Goal: Task Accomplishment & Management: Manage account settings

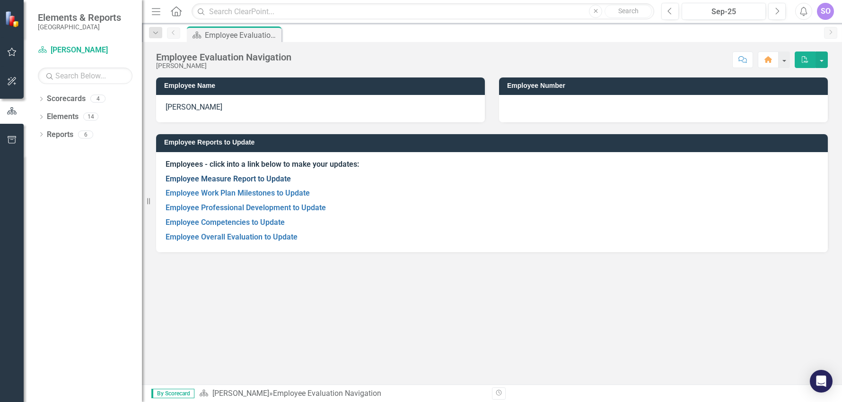
click at [256, 178] on link "Employee Measure Report to Update" at bounding box center [228, 178] width 125 height 9
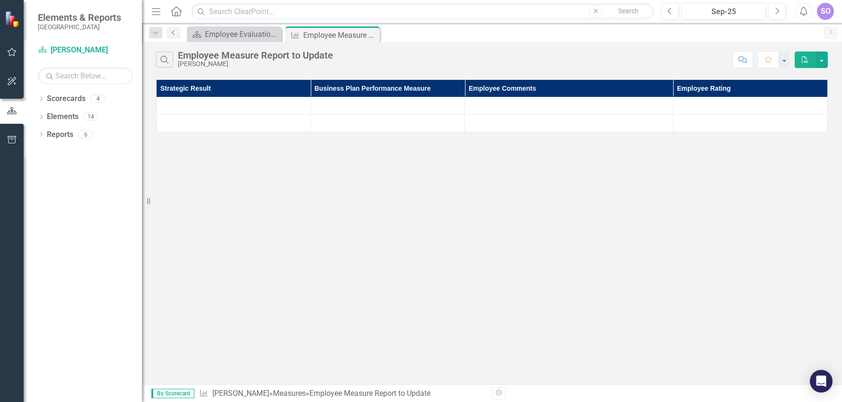
click at [171, 33] on icon "Previous" at bounding box center [174, 33] width 8 height 6
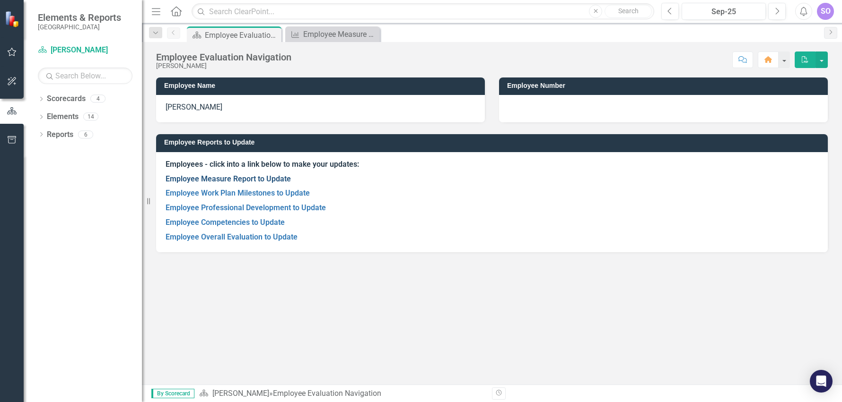
click at [226, 181] on link "Employee Measure Report to Update" at bounding box center [228, 178] width 125 height 9
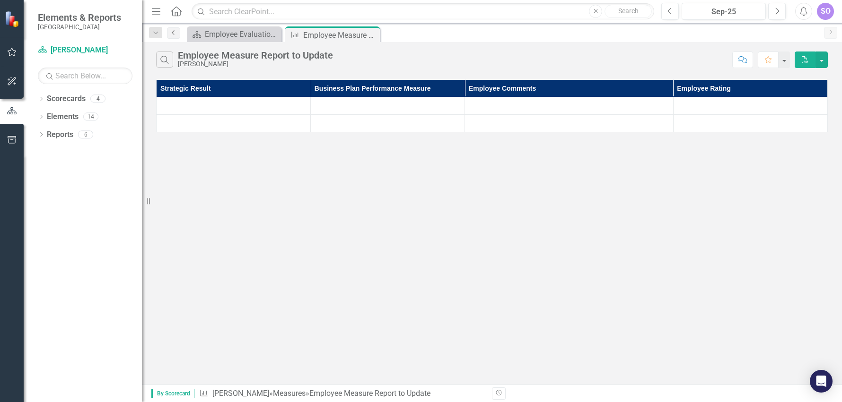
click at [173, 34] on icon at bounding box center [173, 32] width 2 height 5
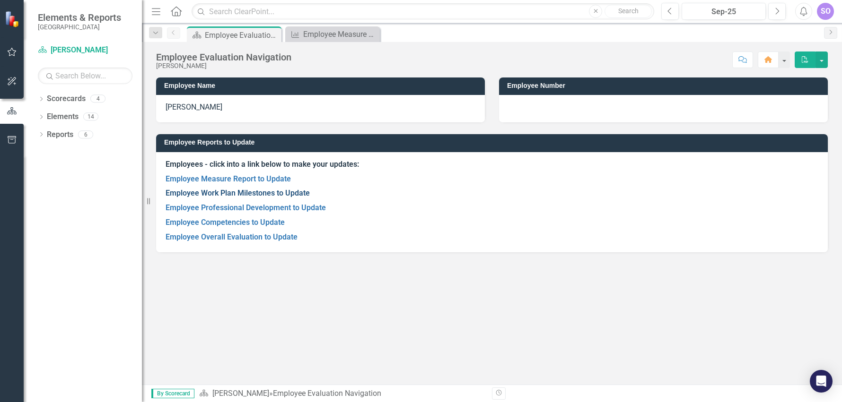
click at [243, 194] on link "Employee Work Plan Milestones to Update" at bounding box center [238, 193] width 144 height 9
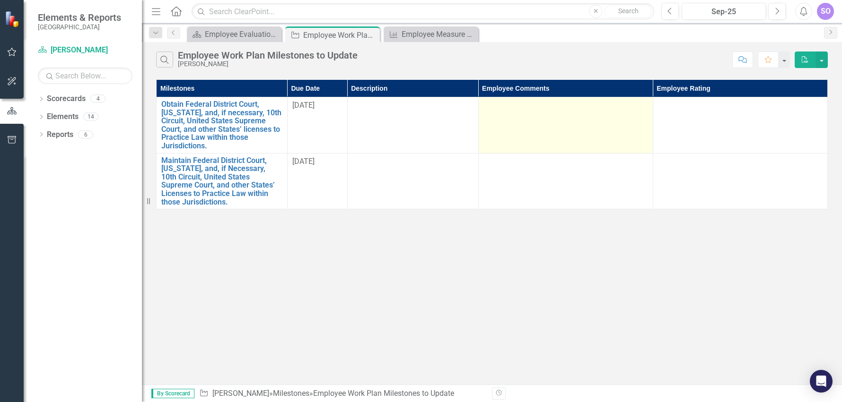
click at [513, 120] on td at bounding box center [565, 125] width 174 height 56
click at [505, 116] on td at bounding box center [565, 125] width 174 height 56
click at [522, 121] on td at bounding box center [565, 125] width 174 height 56
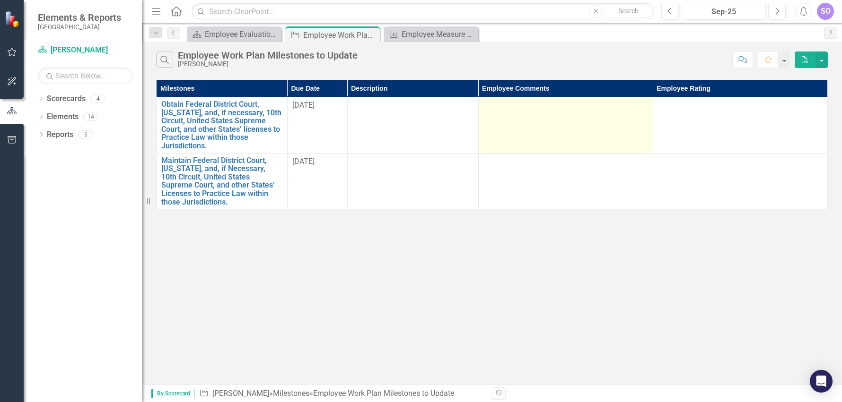
click at [522, 121] on td at bounding box center [565, 125] width 174 height 56
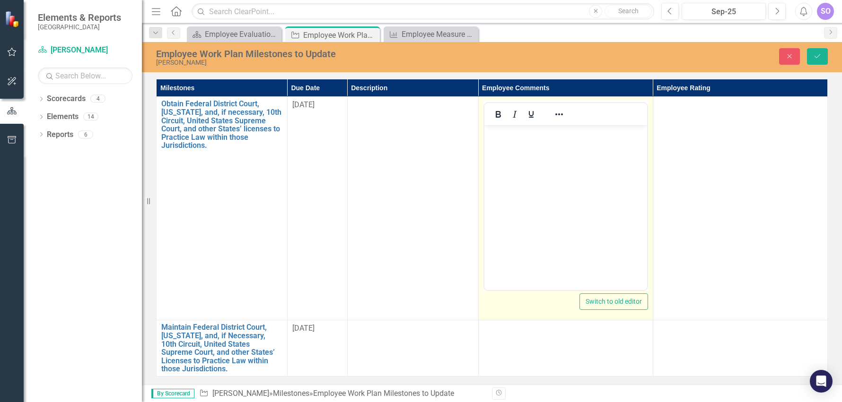
click at [530, 166] on body "Rich Text Area. Press ALT-0 for help." at bounding box center [565, 196] width 163 height 142
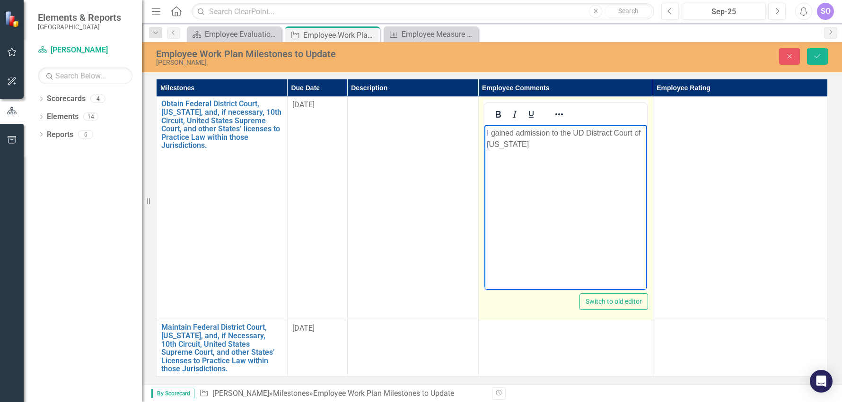
click at [607, 135] on p "I gained admission to the UD Distract Court of [US_STATE]" at bounding box center [565, 139] width 158 height 23
click at [600, 149] on p "I gained admission to the UD District Court of [US_STATE]" at bounding box center [565, 139] width 158 height 23
click at [586, 161] on p "I gained admission to the UD District Court of [US_STATE] on [DATE]. I am curre…" at bounding box center [565, 145] width 158 height 34
drag, startPoint x: 554, startPoint y: 164, endPoint x: 581, endPoint y: 146, distance: 32.5
click at [581, 146] on body "I gained admission to the UD District Court of [US_STATE] on [DATE]. I am curre…" at bounding box center [565, 196] width 163 height 142
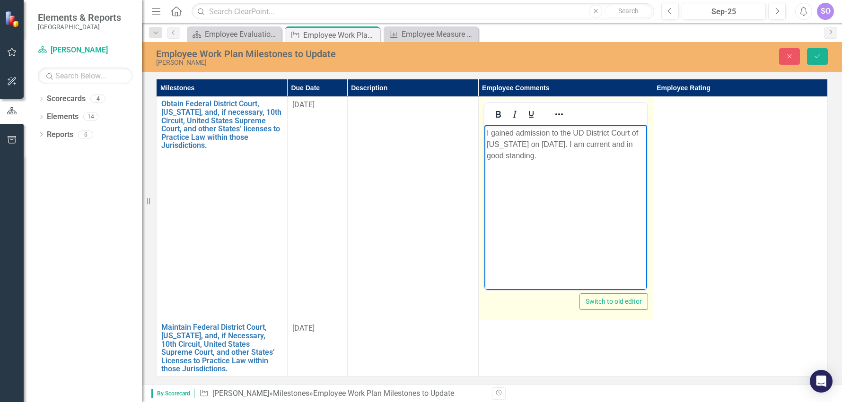
copy p "I am current and in good standing."
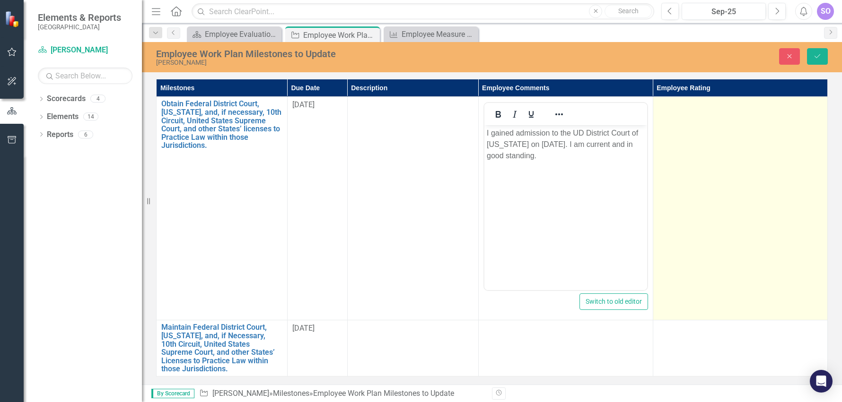
click at [684, 265] on td at bounding box center [740, 209] width 174 height 224
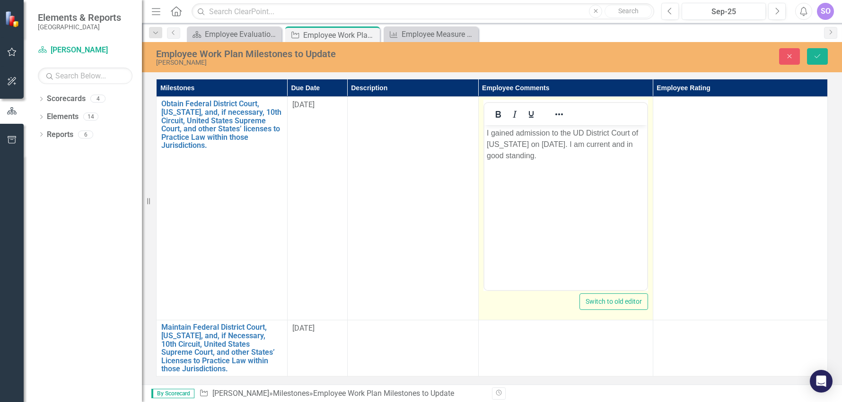
click at [577, 163] on body "I gained admission to the UD District Court of [US_STATE] on [DATE]. I am curre…" at bounding box center [565, 196] width 163 height 142
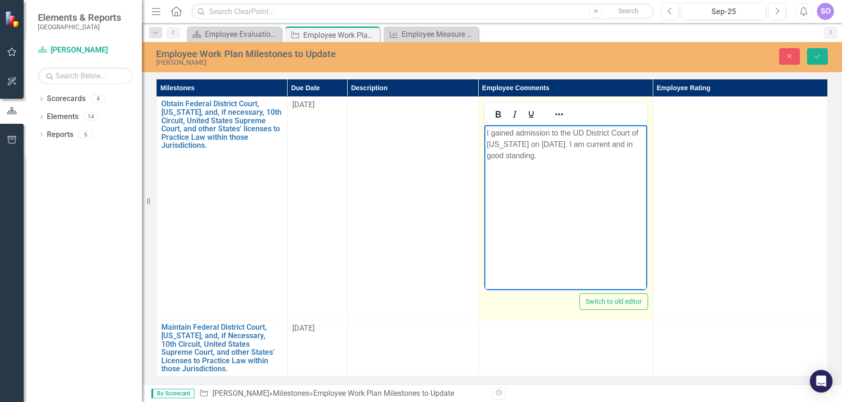
drag, startPoint x: 567, startPoint y: 159, endPoint x: 580, endPoint y: 143, distance: 20.5
click at [580, 143] on p "I gained admission to the UD District Court of [US_STATE] on [DATE]. I am curre…" at bounding box center [565, 145] width 158 height 34
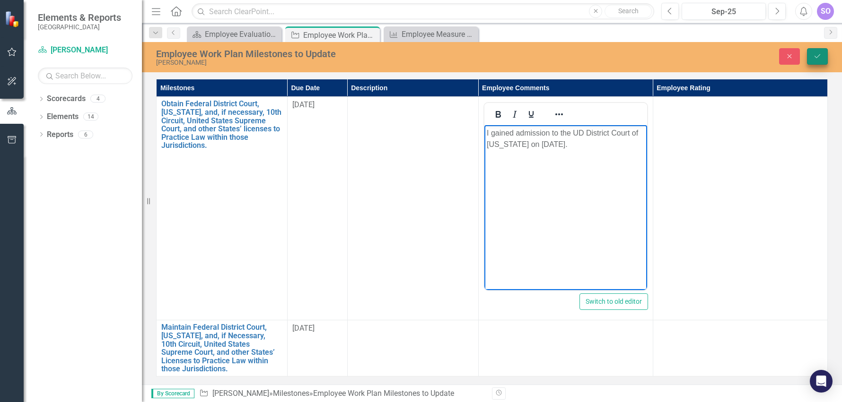
click at [819, 56] on icon "Save" at bounding box center [817, 56] width 9 height 7
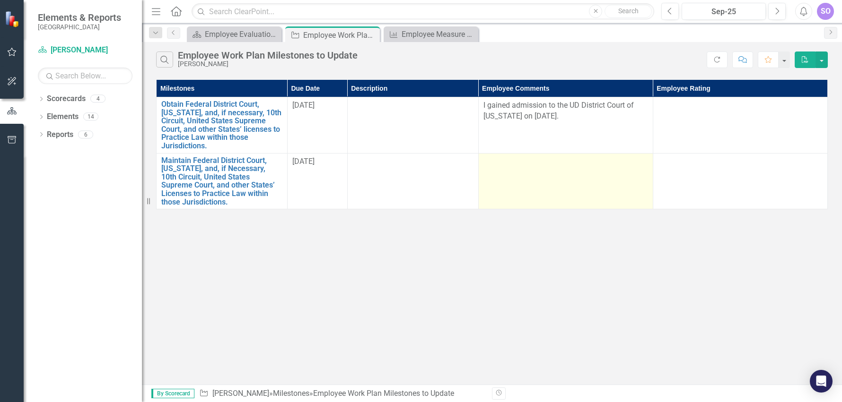
click at [528, 190] on td at bounding box center [565, 181] width 174 height 56
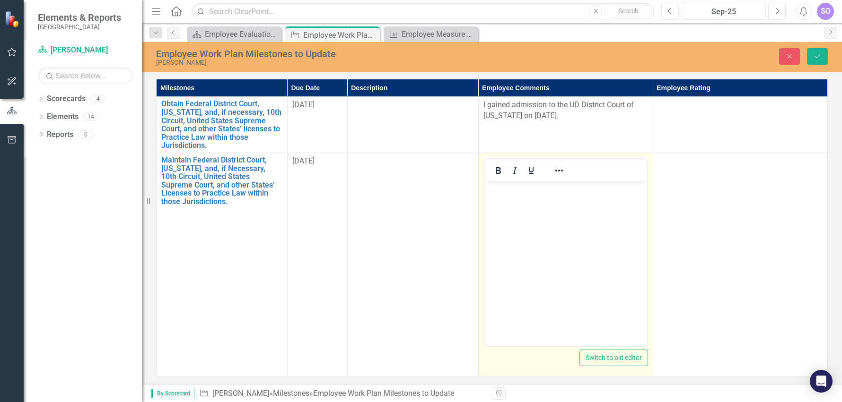
click at [523, 195] on body "Rich Text Area. Press ALT-0 for help." at bounding box center [565, 252] width 163 height 142
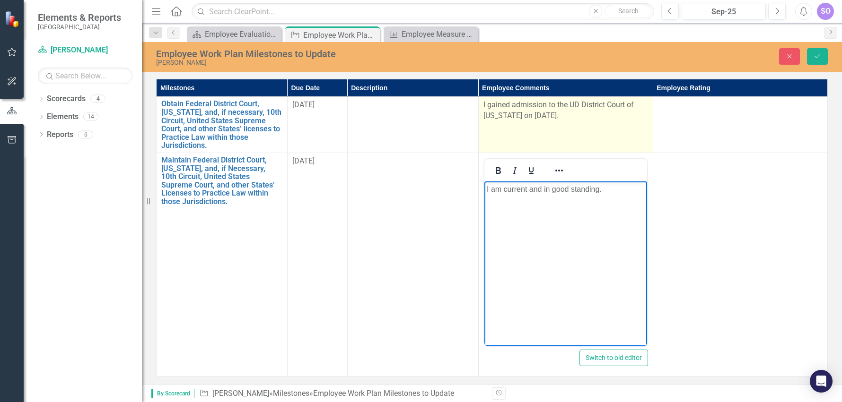
click at [577, 102] on p "I gained admission to the UD District Court of [US_STATE] on [DATE]." at bounding box center [565, 111] width 165 height 22
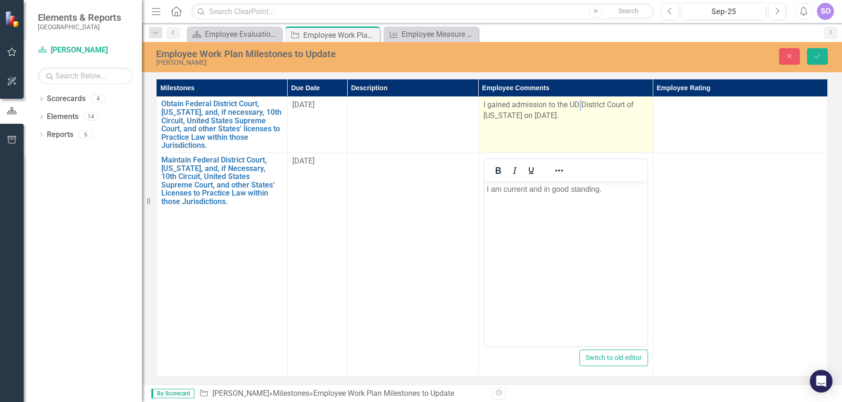
click at [577, 102] on p "I gained admission to the UD District Court of [US_STATE] on [DATE]." at bounding box center [565, 111] width 165 height 22
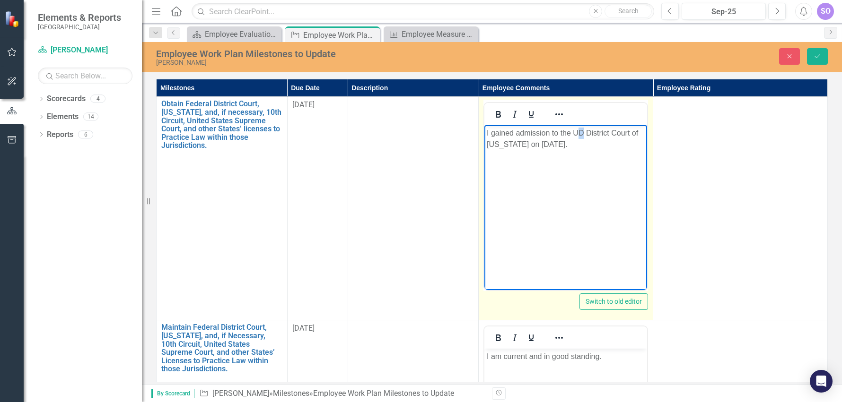
click at [579, 135] on p "I gained admission to the UD District Court of [US_STATE] on [DATE]." at bounding box center [566, 139] width 158 height 23
click at [575, 132] on p "I gained admission to the [GEOGRAPHIC_DATA]. District Court of [US_STATE] on [D…" at bounding box center [566, 145] width 158 height 34
click at [578, 135] on p "I gained admission to the [GEOGRAPHIC_DATA]. District Court of [US_STATE] on [D…" at bounding box center [566, 145] width 158 height 34
click at [589, 144] on p "I gained admission to the U.S. District Court of [US_STATE] on [DATE]." at bounding box center [566, 139] width 158 height 23
click at [635, 132] on p "I gained admission to the U.S. District Court of [US_STATE] on [DATE]." at bounding box center [566, 139] width 158 height 23
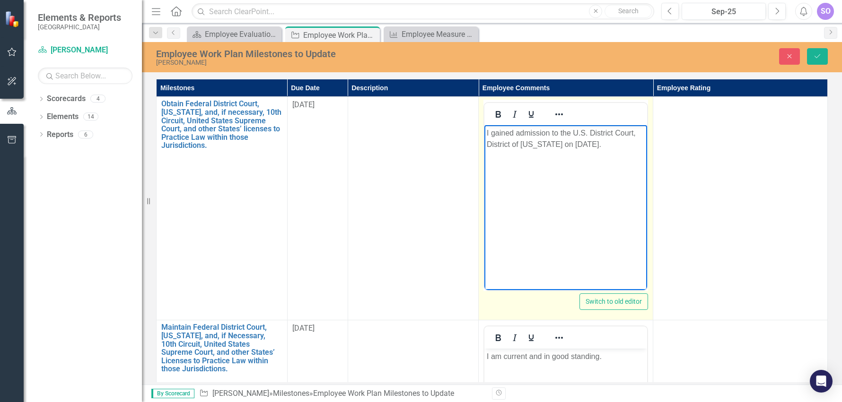
drag, startPoint x: 623, startPoint y: 142, endPoint x: 575, endPoint y: 134, distance: 49.4
click at [575, 134] on p "I gained admission to the U.S. District Court, District of [US_STATE] on [DATE]." at bounding box center [566, 139] width 158 height 23
copy p "U.S. District Court, District of [US_STATE] on [DATE]."
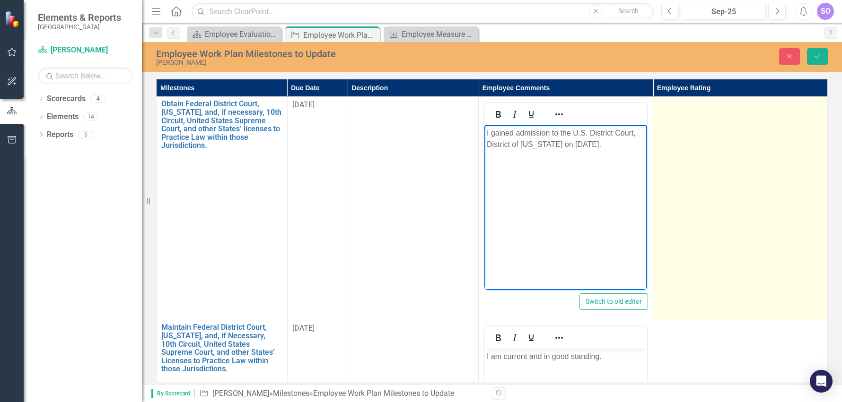
click at [678, 225] on td at bounding box center [740, 209] width 174 height 224
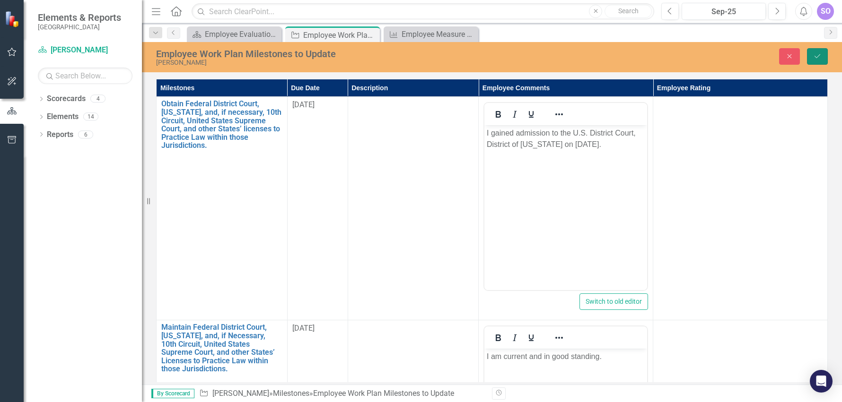
click at [815, 54] on icon "Save" at bounding box center [817, 56] width 9 height 7
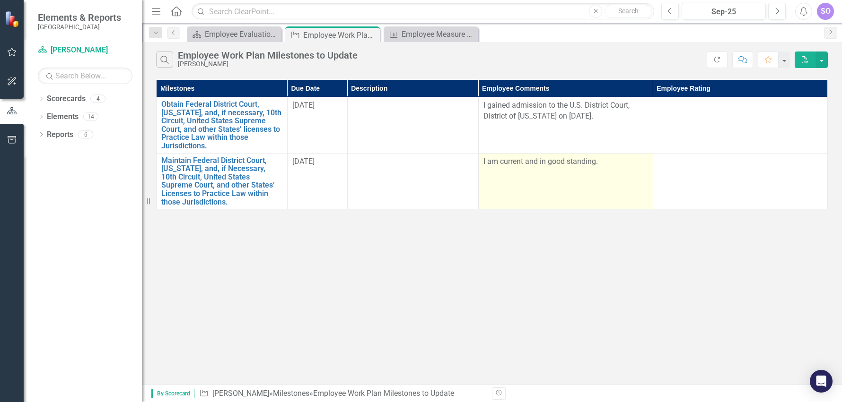
click at [586, 162] on p "I am current and in good standing." at bounding box center [565, 162] width 165 height 11
click at [610, 160] on p "I am current and in good standing." at bounding box center [565, 162] width 165 height 11
click at [600, 158] on p "I am current and in good standing." at bounding box center [565, 162] width 165 height 11
click at [600, 159] on p "I am current and in good standing." at bounding box center [565, 162] width 165 height 11
click at [600, 160] on p "I am current and in good standing." at bounding box center [565, 162] width 165 height 11
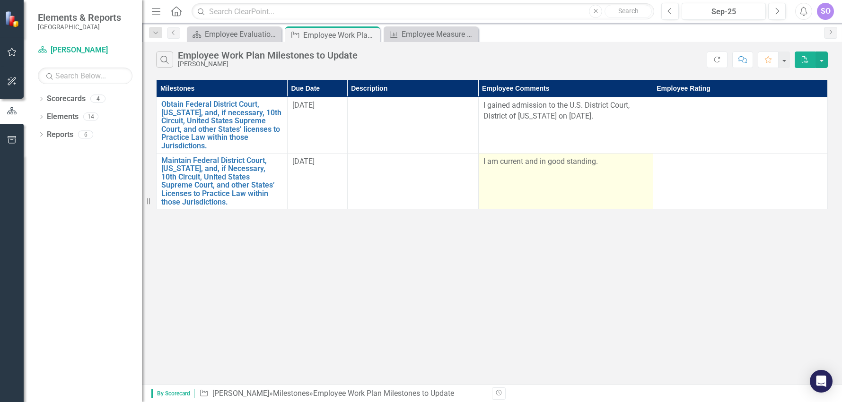
click at [600, 160] on p "I am current and in good standing." at bounding box center [565, 162] width 165 height 11
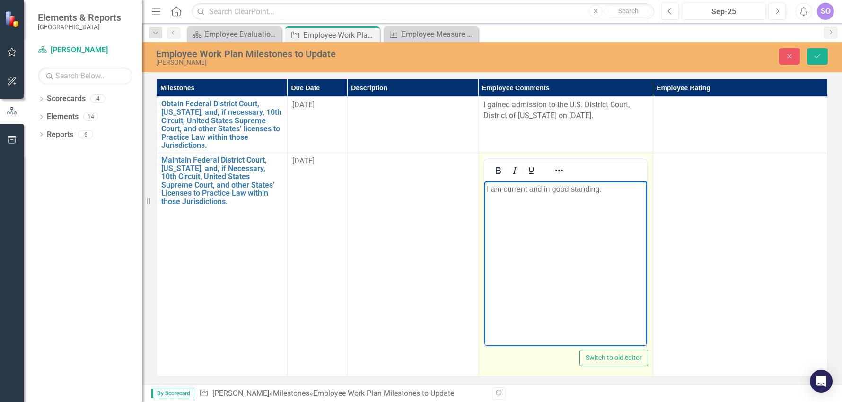
click at [599, 187] on p "I am current and in good standing." at bounding box center [565, 188] width 158 height 11
click at [610, 190] on p "I am current and in good standing at [GEOGRAPHIC_DATA], [GEOGRAPHIC_DATA][US_ST…" at bounding box center [565, 205] width 158 height 45
drag, startPoint x: 585, startPoint y: 222, endPoint x: 597, endPoint y: 203, distance: 23.0
click at [597, 203] on body "I am current and in good standing at the [GEOGRAPHIC_DATA], [GEOGRAPHIC_DATA][U…" at bounding box center [565, 252] width 163 height 142
click at [592, 229] on body "I am current and in good standing at the [GEOGRAPHIC_DATA], [GEOGRAPHIC_DATA][U…" at bounding box center [565, 252] width 163 height 142
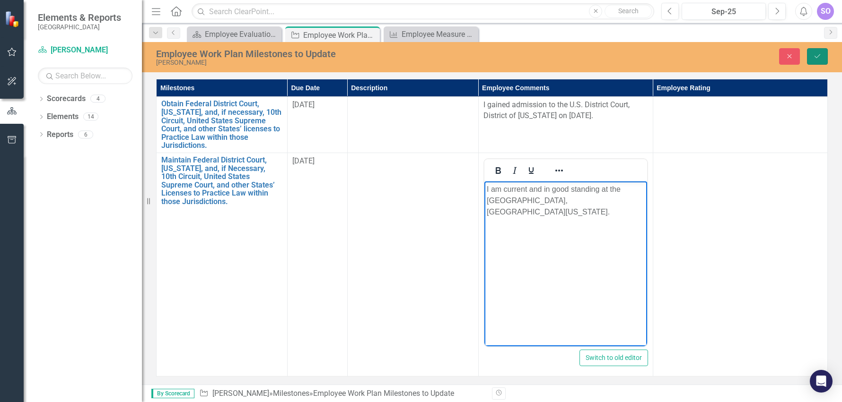
click at [819, 54] on icon "submit" at bounding box center [817, 56] width 6 height 4
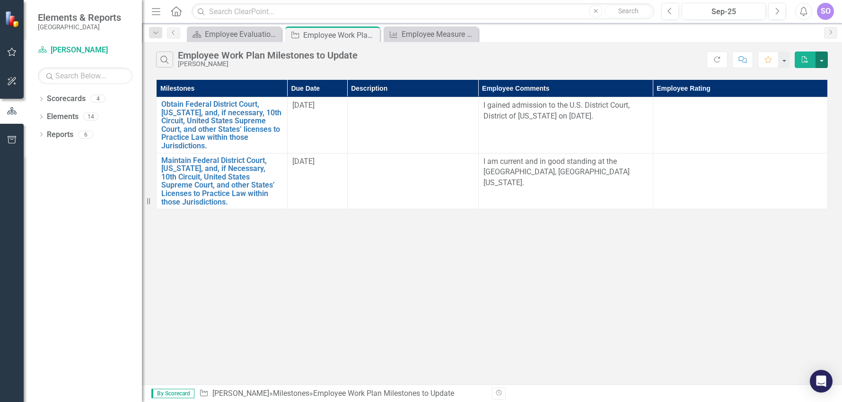
click at [819, 63] on button "button" at bounding box center [821, 60] width 12 height 17
click at [820, 58] on button "button" at bounding box center [821, 60] width 12 height 17
click at [231, 35] on div "Employee Evaluation Navigation" at bounding box center [236, 34] width 62 height 12
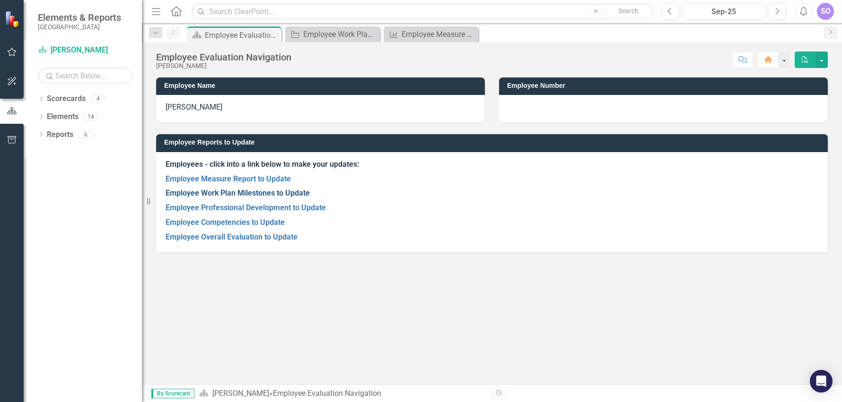
click at [263, 192] on link "Employee Work Plan Milestones to Update" at bounding box center [238, 193] width 144 height 9
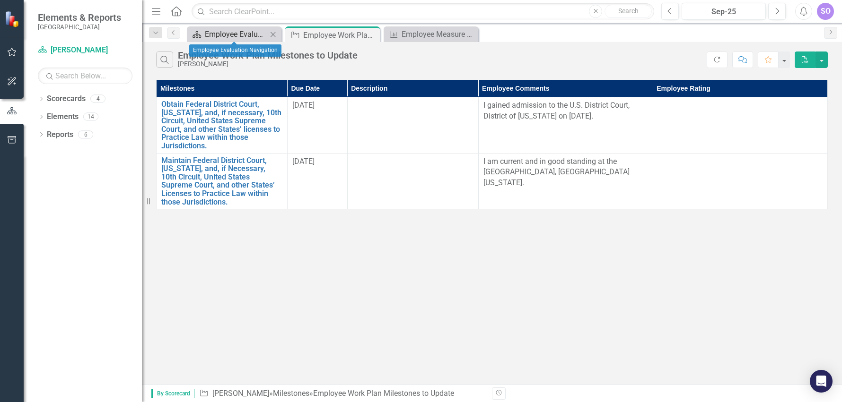
click at [218, 36] on div "Employee Evaluation Navigation" at bounding box center [236, 34] width 62 height 12
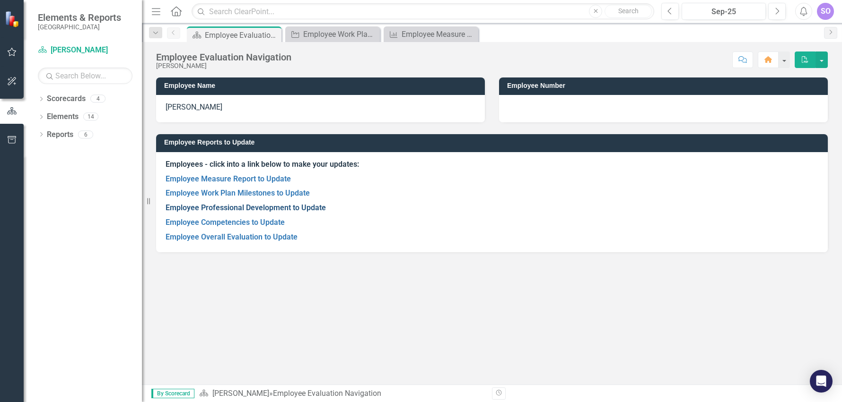
click at [248, 209] on link "Employee Professional Development to Update" at bounding box center [246, 207] width 160 height 9
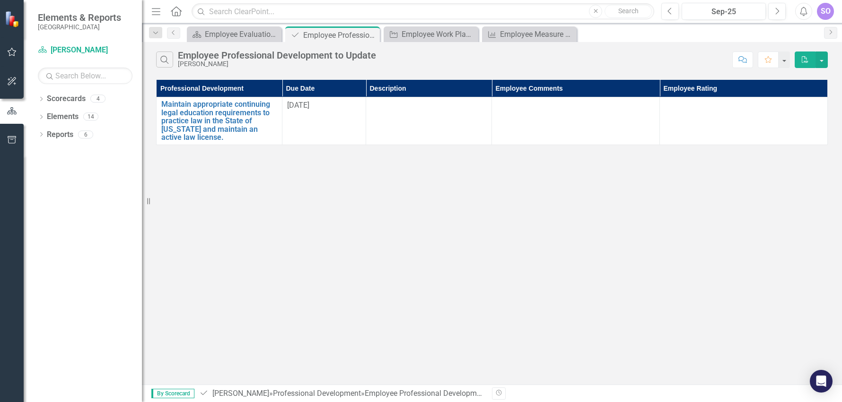
click at [322, 192] on div "Search Employee Professional Development to Update [PERSON_NAME] Comment Favori…" at bounding box center [492, 213] width 700 height 343
click at [222, 206] on div "Search Employee Professional Development to Update [PERSON_NAME] Comment Favori…" at bounding box center [492, 213] width 700 height 343
click at [154, 205] on icon "Resize" at bounding box center [150, 202] width 9 height 8
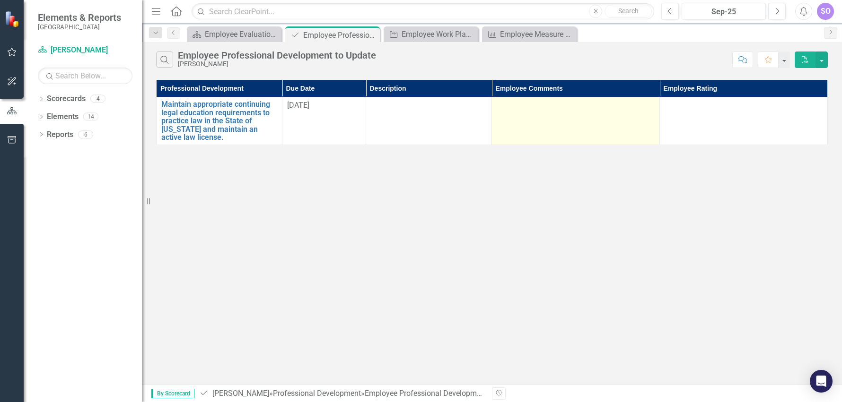
click at [521, 102] on div at bounding box center [576, 105] width 158 height 11
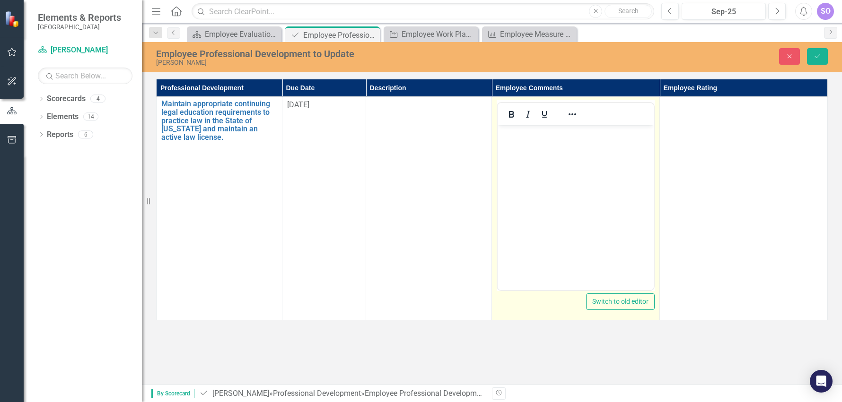
drag, startPoint x: 553, startPoint y: 154, endPoint x: 551, endPoint y: 149, distance: 4.9
click at [551, 150] on body "Rich Text Area. Press ALT-0 for help." at bounding box center [575, 196] width 156 height 142
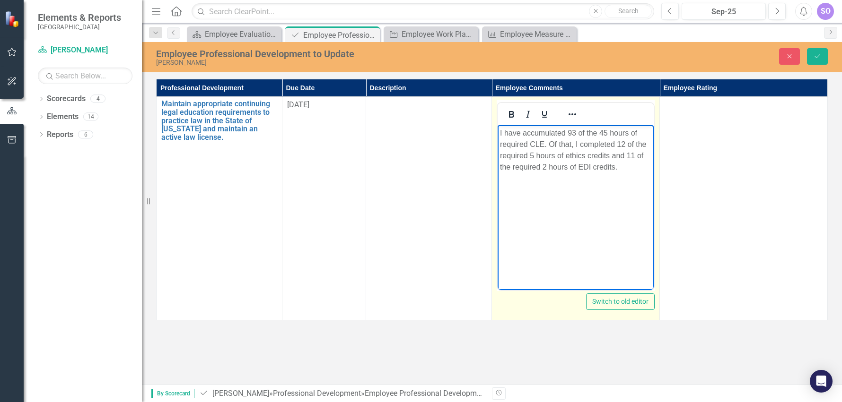
click at [619, 192] on body "I have accumulated 93 of the 45 hours of required CLE. Of that, I completed 12 …" at bounding box center [575, 196] width 156 height 142
click at [544, 142] on p "I have accumulated 93 of the 45 hours of required CLE. Of that, I completed 12 …" at bounding box center [575, 150] width 151 height 45
click at [626, 164] on p "I have accumulated 93 of the 45 hours of required CLE. Of that, I completed 12 …" at bounding box center [575, 150] width 151 height 45
drag, startPoint x: 626, startPoint y: 180, endPoint x: 620, endPoint y: 170, distance: 11.8
click at [620, 170] on p "I have accumulated 93 of the 45 hours of required CLE. Of that, I completed 12 …" at bounding box center [575, 156] width 151 height 57
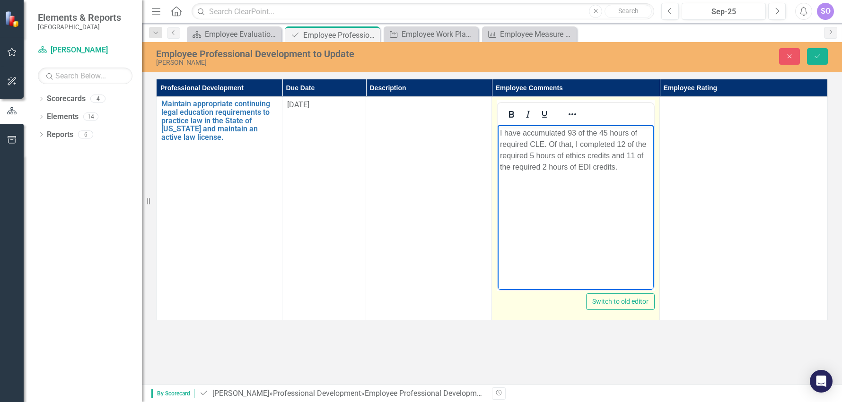
click at [515, 133] on p "I have accumulated 93 of the 45 hours of required CLE. Of that, I completed 12 …" at bounding box center [575, 150] width 151 height 45
click at [546, 143] on p "I have exceeded continuing education requirements. accumulated 93 of the 45 hou…" at bounding box center [575, 156] width 151 height 57
click at [556, 184] on p "I have exceeded continuing education requirements. I accumulated 93 of the 45 h…" at bounding box center [575, 156] width 151 height 57
click at [632, 165] on p "I have exceeded continuing education requirements. I accumulated 93 of the 45 h…" at bounding box center [575, 156] width 151 height 57
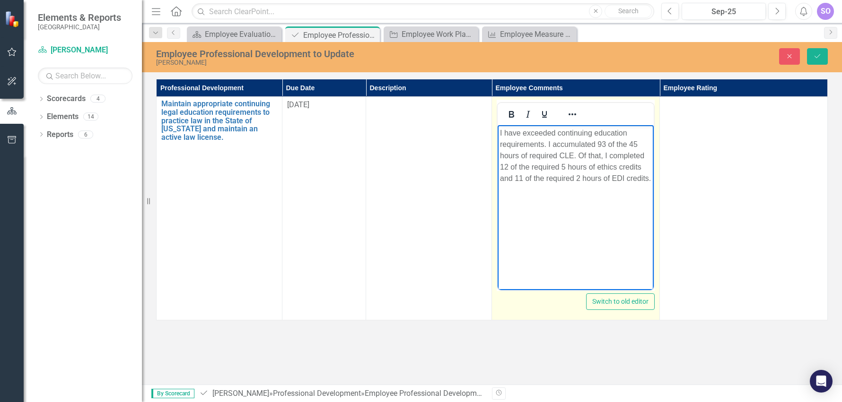
click at [632, 165] on p "I have exceeded continuing education requirements. I accumulated 93 of the 45 h…" at bounding box center [575, 156] width 151 height 57
click at [510, 184] on p "I have exceeded continuing education requirements. I accumulated 93 of the 45 h…" at bounding box center [575, 156] width 151 height 57
click at [551, 195] on p "I have exceeded continuing education requirements. I accumulated 93 of the 45 h…" at bounding box center [575, 162] width 151 height 68
click at [548, 172] on p "I have exceeded continuing education requirements. I accumulated 93 of the 45 h…" at bounding box center [575, 162] width 151 height 68
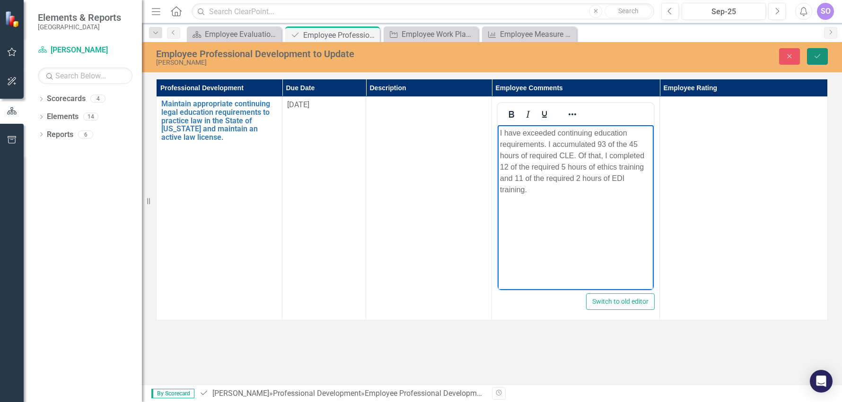
click at [817, 51] on button "Save" at bounding box center [817, 56] width 21 height 17
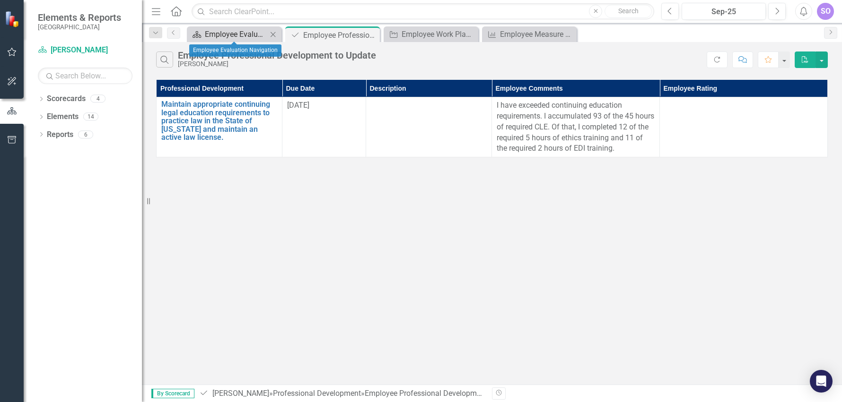
click at [238, 35] on div "Employee Evaluation Navigation" at bounding box center [236, 34] width 62 height 12
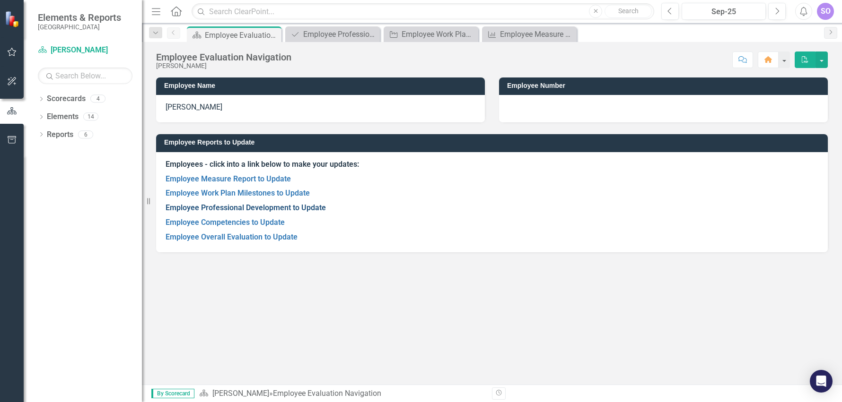
click at [235, 206] on link "Employee Professional Development to Update" at bounding box center [246, 207] width 160 height 9
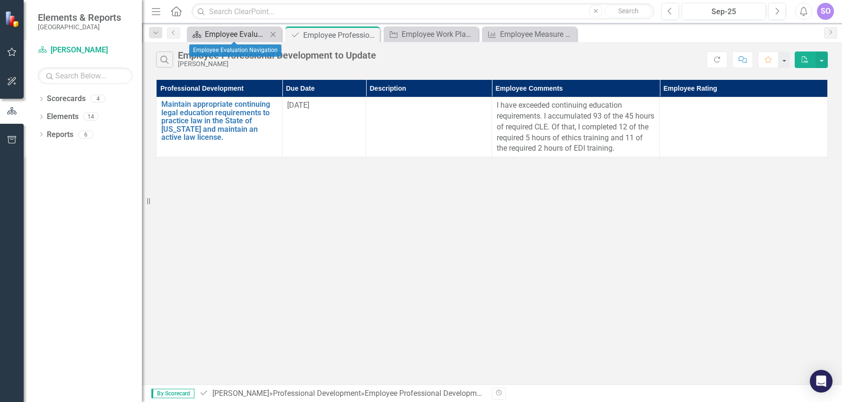
click at [205, 37] on div "Employee Evaluation Navigation" at bounding box center [236, 34] width 62 height 12
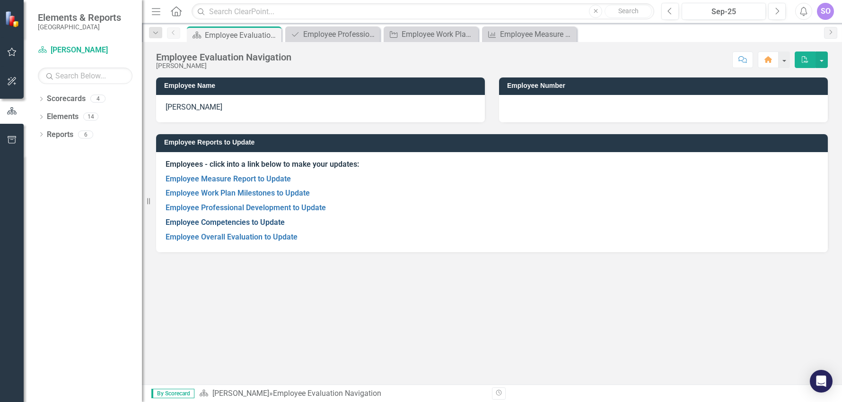
click at [235, 226] on link "Employee Competencies to Update" at bounding box center [225, 222] width 119 height 9
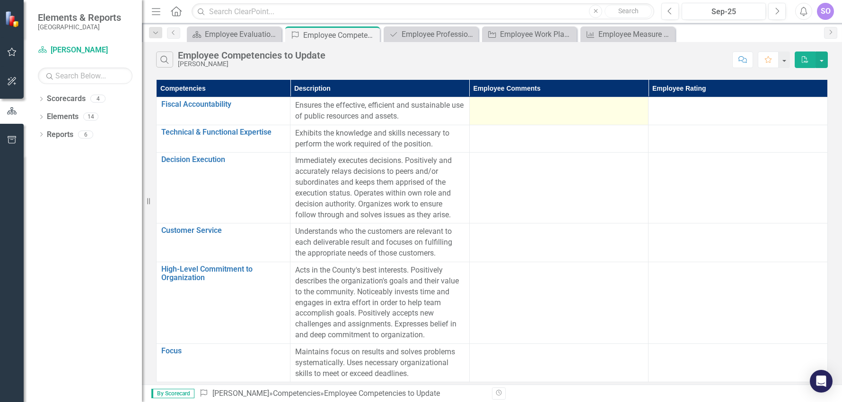
click at [505, 104] on div at bounding box center [558, 105] width 169 height 11
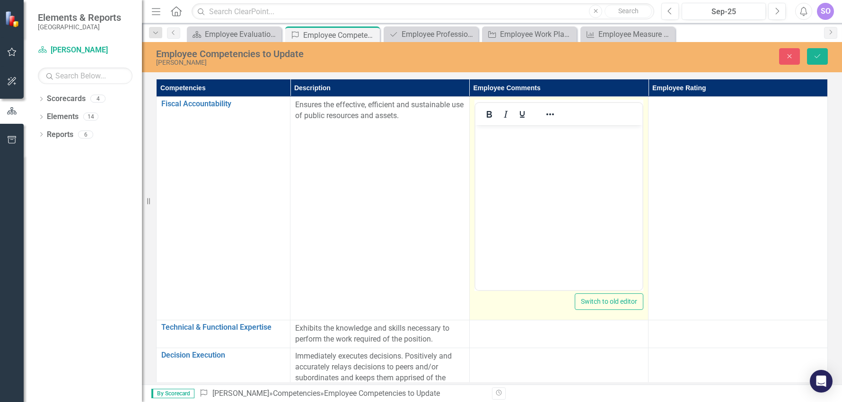
scroll to position [259, 0]
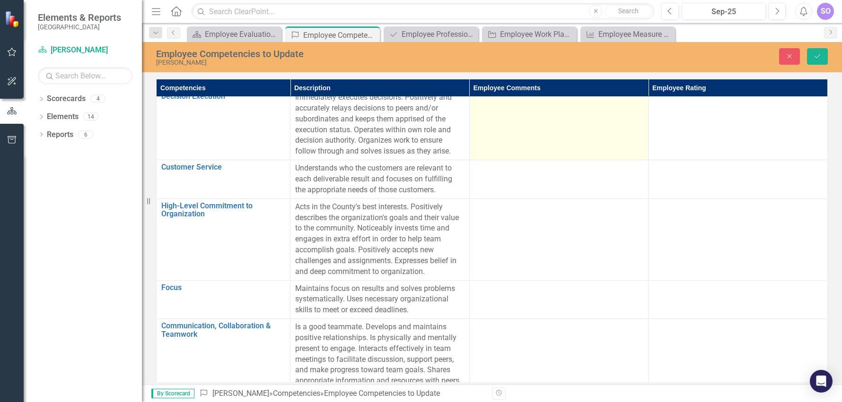
click at [622, 148] on td at bounding box center [558, 124] width 179 height 71
click at [553, 142] on td at bounding box center [558, 124] width 179 height 71
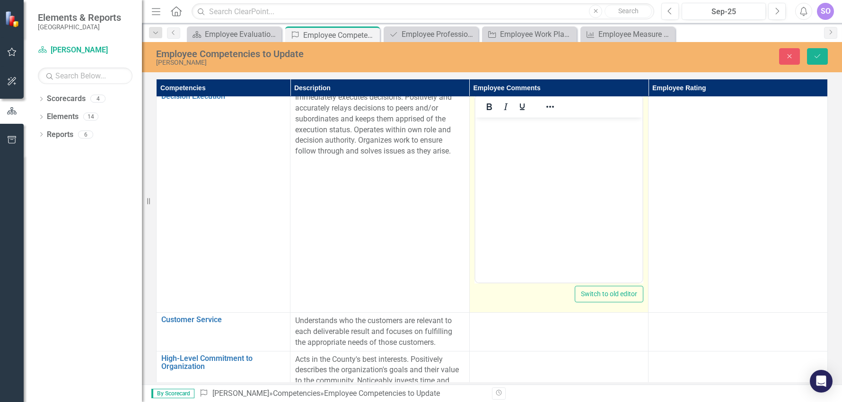
scroll to position [0, 0]
click at [549, 144] on body "Rich Text Area. Press ALT-0 for help." at bounding box center [558, 189] width 167 height 142
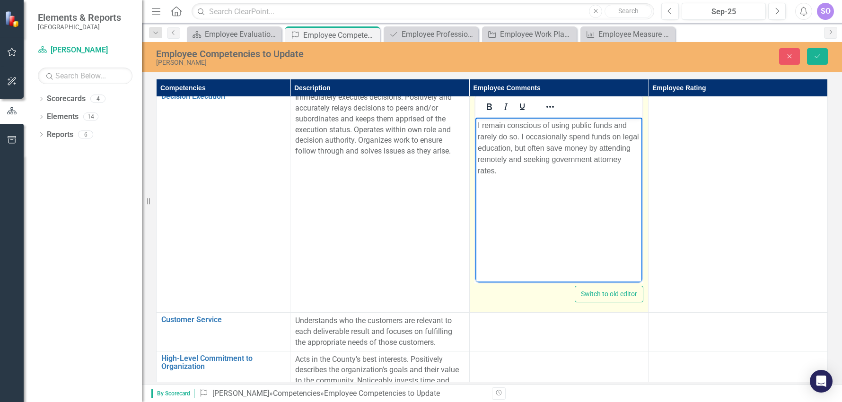
click at [505, 169] on p "I remain conscious of using public funds and rarely do so. I occasionally spend…" at bounding box center [558, 148] width 163 height 57
click at [551, 158] on p "I remain conscious of using public funds and rarely do so. I occasionally spend…" at bounding box center [558, 148] width 163 height 57
click at [533, 148] on p "I remain conscious of using public funds and rarely do so. I occasionally spend…" at bounding box center [558, 148] width 163 height 57
click at [581, 172] on p "I remain conscious of using public funds and rarely do so. I occasionally spend…" at bounding box center [558, 148] width 163 height 57
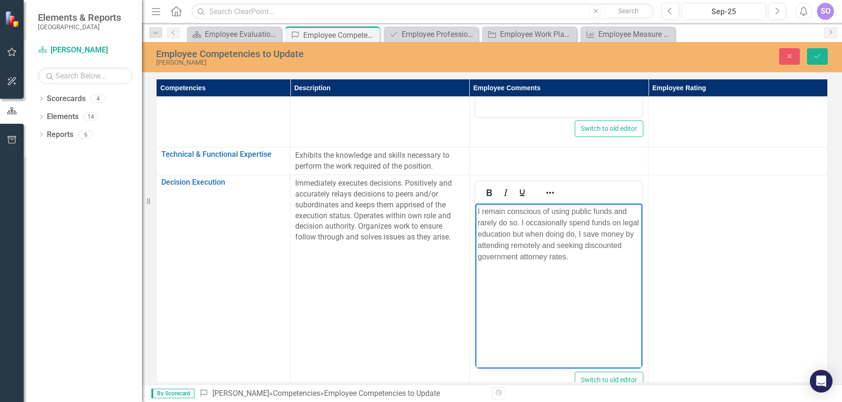
scroll to position [165, 0]
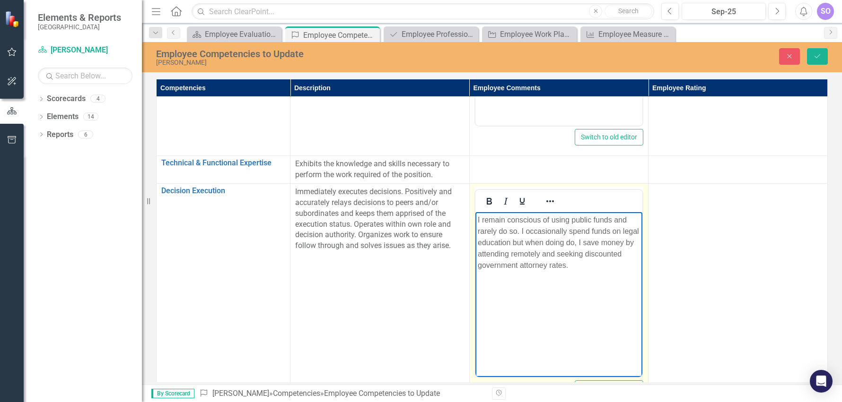
drag, startPoint x: 581, startPoint y: 270, endPoint x: 413, endPoint y: 222, distance: 174.7
click at [475, 222] on html "I remain conscious of using public funds and rarely do so. I occasionally spend…" at bounding box center [558, 283] width 167 height 142
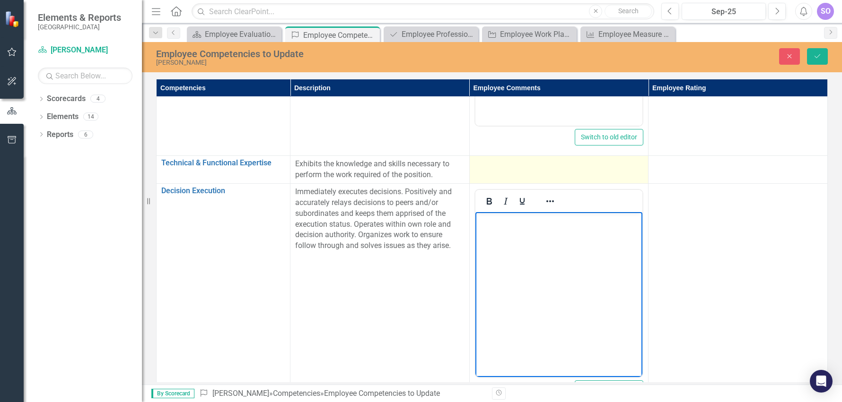
click at [543, 160] on div at bounding box center [558, 164] width 169 height 11
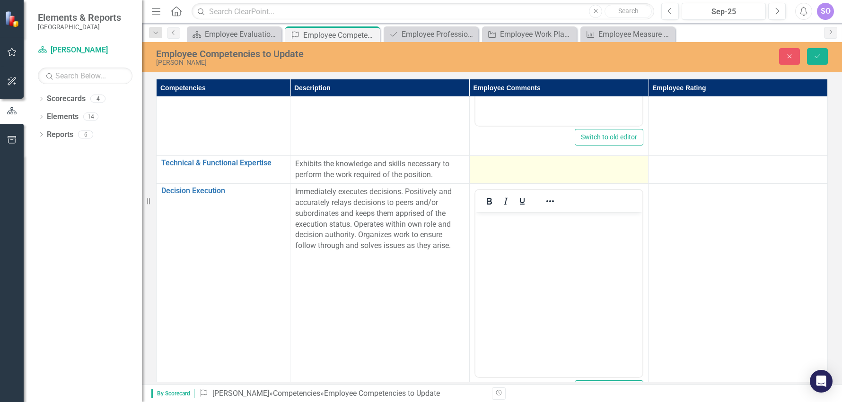
click at [543, 160] on div at bounding box center [558, 164] width 169 height 11
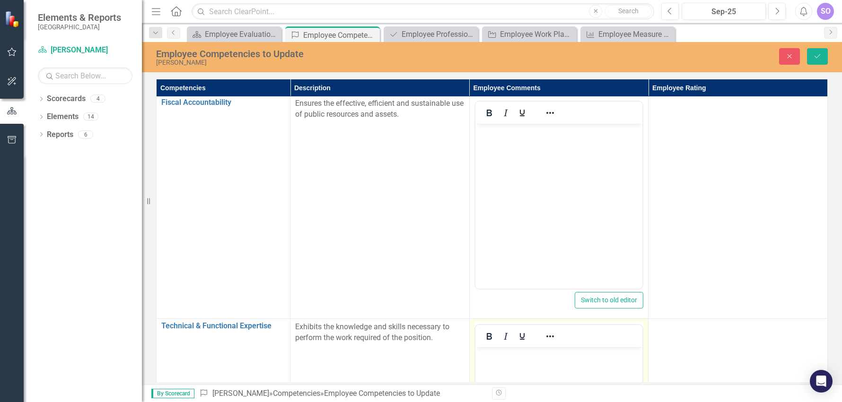
scroll to position [0, 0]
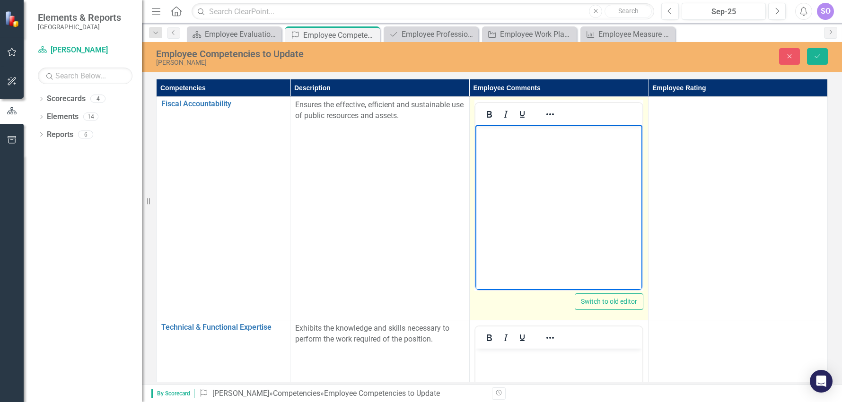
click at [508, 173] on body "Rich Text Area. Press ALT-0 for help." at bounding box center [558, 196] width 167 height 142
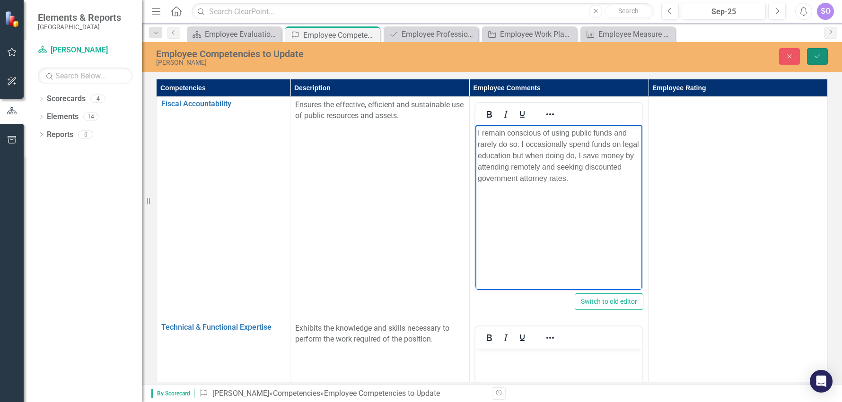
click at [817, 57] on icon "submit" at bounding box center [817, 56] width 6 height 4
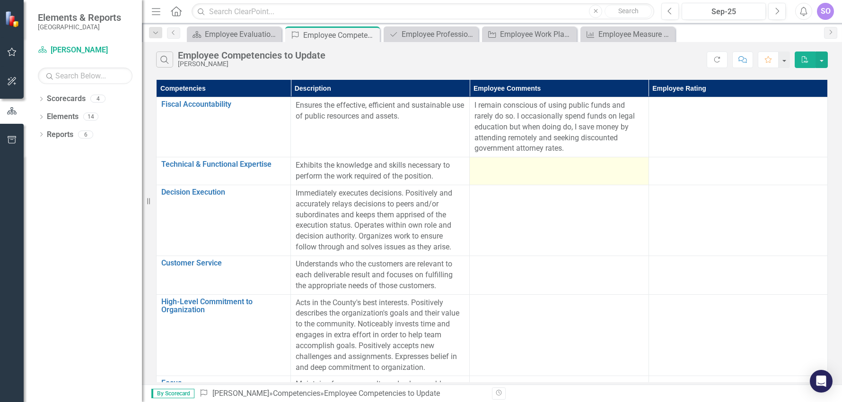
click at [483, 168] on div at bounding box center [558, 165] width 169 height 11
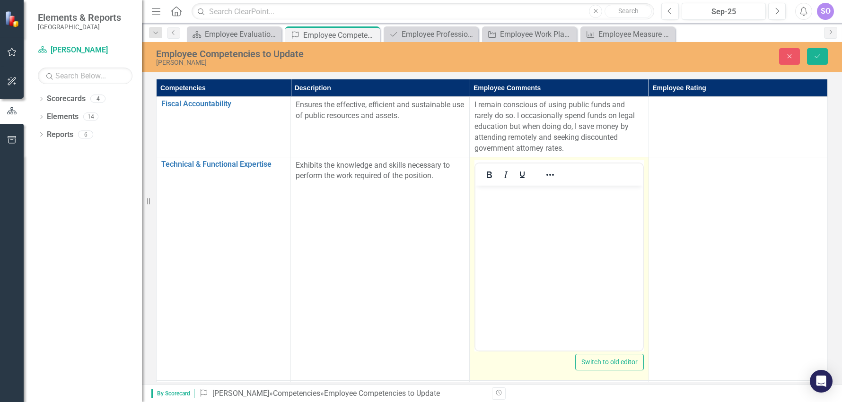
click at [535, 202] on body "Rich Text Area. Press ALT-0 for help." at bounding box center [558, 256] width 167 height 142
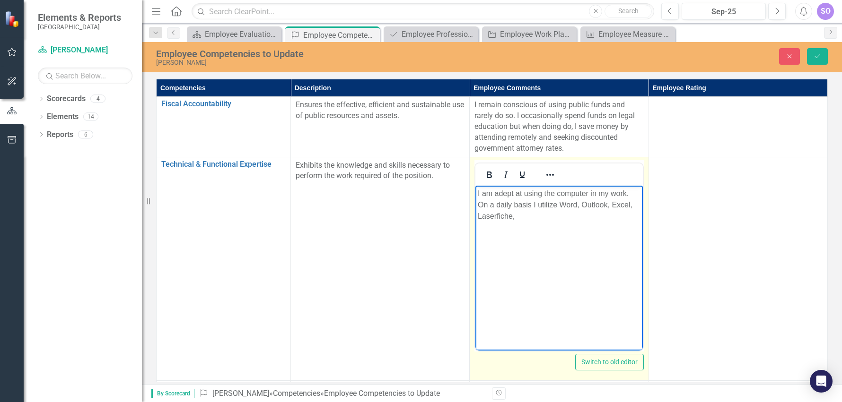
click at [524, 217] on p "I am adept at using the computer in my work. On a daily basis I utilize Word, O…" at bounding box center [559, 205] width 162 height 34
drag, startPoint x: 549, startPoint y: 229, endPoint x: 939, endPoint y: 414, distance: 431.5
click at [475, 229] on html "I am adept at using the computer in my work. On a daily basis I utilize Word, O…" at bounding box center [558, 256] width 167 height 142
drag, startPoint x: 568, startPoint y: 217, endPoint x: 601, endPoint y: 238, distance: 39.0
click at [568, 216] on p "I am adept at using the computer in my work. On a daily basis I utilize Word, O…" at bounding box center [559, 210] width 162 height 45
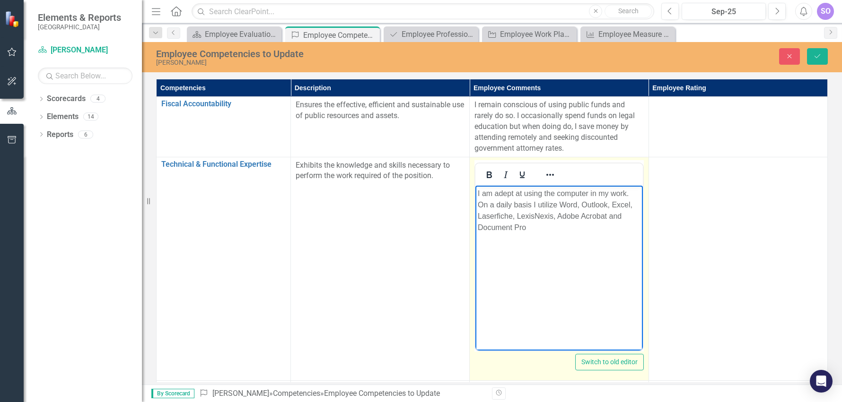
click at [493, 204] on p "I am adept at using the computer in my work. On a daily basis I utilize Word, O…" at bounding box center [559, 210] width 162 height 45
click at [545, 226] on p "I am adept at using the computer in my work. On almost a daily basis I utilize …" at bounding box center [559, 210] width 162 height 45
click at [629, 215] on p "I am adept at using the computer in my work. On almost a daily basis I utilize …" at bounding box center [559, 222] width 162 height 68
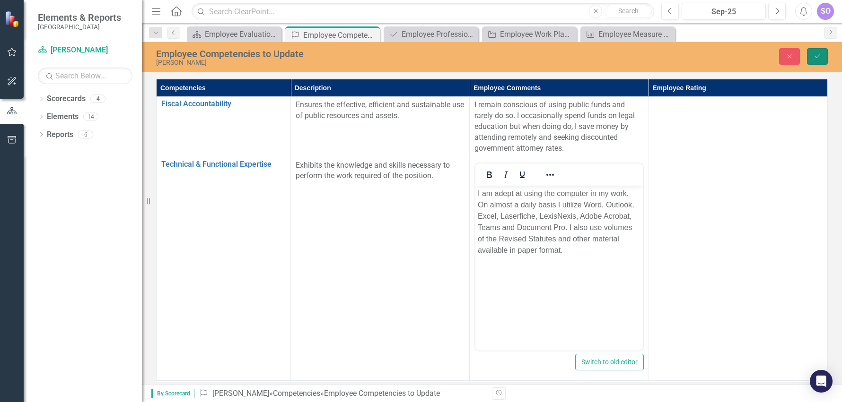
click at [817, 54] on icon "Save" at bounding box center [817, 56] width 9 height 7
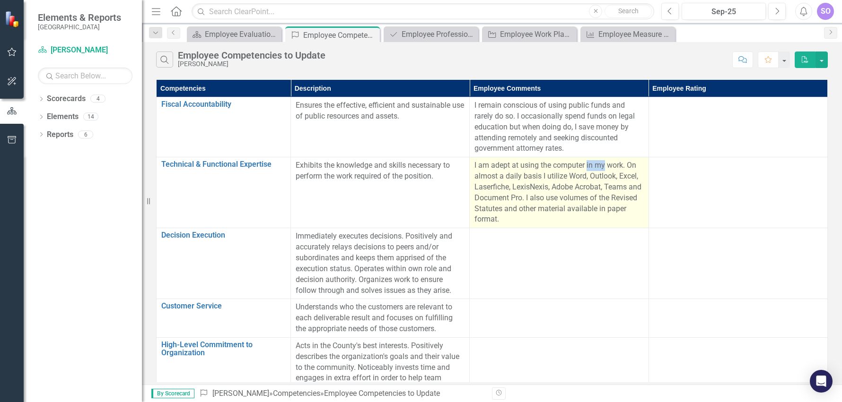
drag, startPoint x: 602, startPoint y: 166, endPoint x: 585, endPoint y: 166, distance: 17.5
click at [585, 166] on p "I am adept at using the computer in my work. On almost a daily basis I utilize …" at bounding box center [558, 192] width 169 height 65
drag, startPoint x: 585, startPoint y: 166, endPoint x: 598, endPoint y: 176, distance: 16.2
click at [598, 176] on p "I am adept at using the computer in my work. On almost a daily basis I utilize …" at bounding box center [558, 192] width 169 height 65
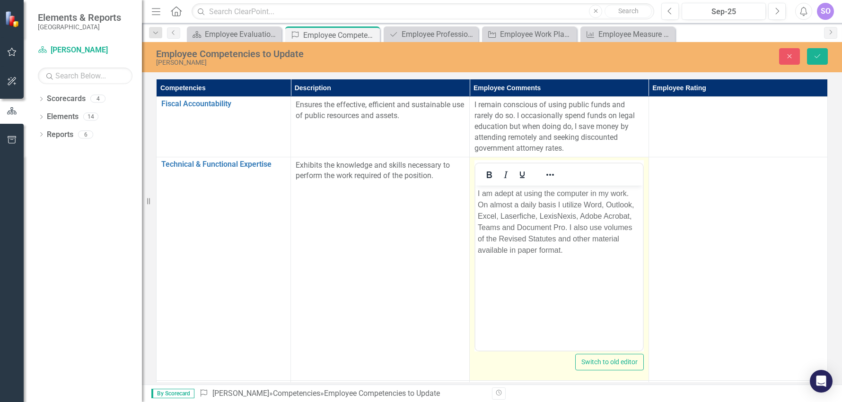
drag, startPoint x: 1073, startPoint y: 361, endPoint x: 604, endPoint y: 197, distance: 496.9
click at [604, 197] on p "I am adept at using the computer in my work. On almost a daily basis I utilize …" at bounding box center [559, 222] width 162 height 68
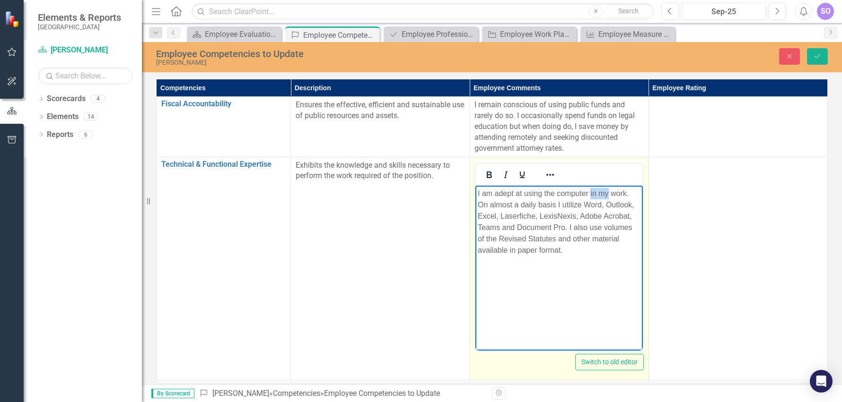
drag, startPoint x: 608, startPoint y: 196, endPoint x: 590, endPoint y: 195, distance: 18.0
click at [590, 195] on p "I am adept at using the computer in my work. On almost a daily basis I utilize …" at bounding box center [559, 222] width 162 height 68
click at [549, 193] on p "I am adept at using the computer at work. On almost a daily basis I utilize Wor…" at bounding box center [559, 222] width 162 height 68
click at [604, 227] on p "I am adept at using my computer at work. On almost a daily basis I utilize Word…" at bounding box center [559, 222] width 162 height 68
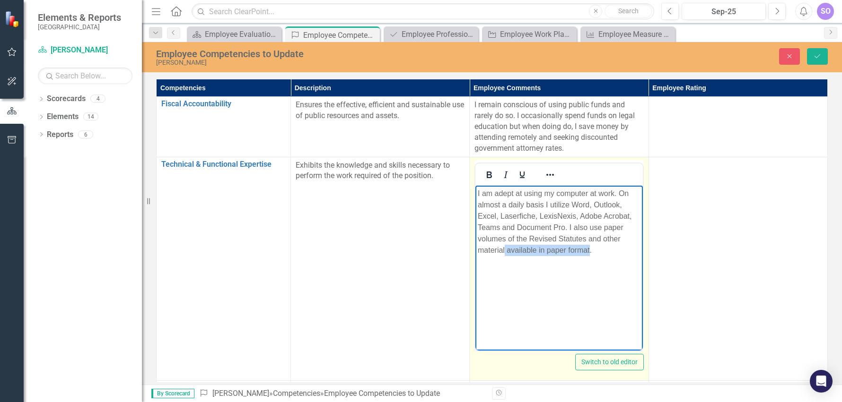
drag, startPoint x: 589, startPoint y: 250, endPoint x: 505, endPoint y: 246, distance: 83.8
click at [505, 246] on p "I am adept at using my computer at work. On almost a daily basis I utilize Word…" at bounding box center [559, 222] width 162 height 68
click at [602, 240] on p "I am adept at using my computer at work. On almost a daily basis I utilize Word…" at bounding box center [559, 222] width 162 height 68
click at [625, 239] on p "I am adept at using my computer at work. On almost a daily basis I utilize Word…" at bounding box center [559, 222] width 162 height 68
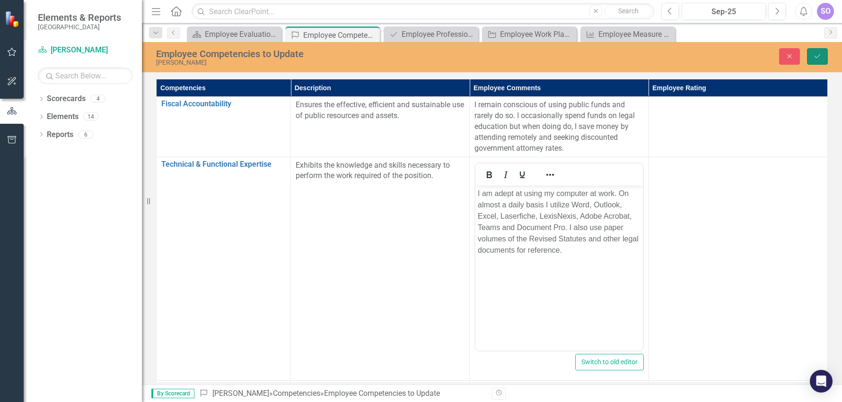
click at [817, 51] on button "Save" at bounding box center [817, 56] width 21 height 17
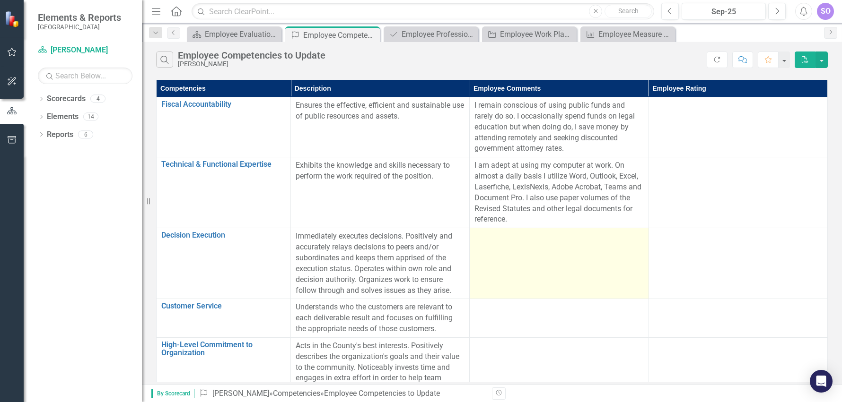
click at [533, 270] on td at bounding box center [559, 263] width 179 height 71
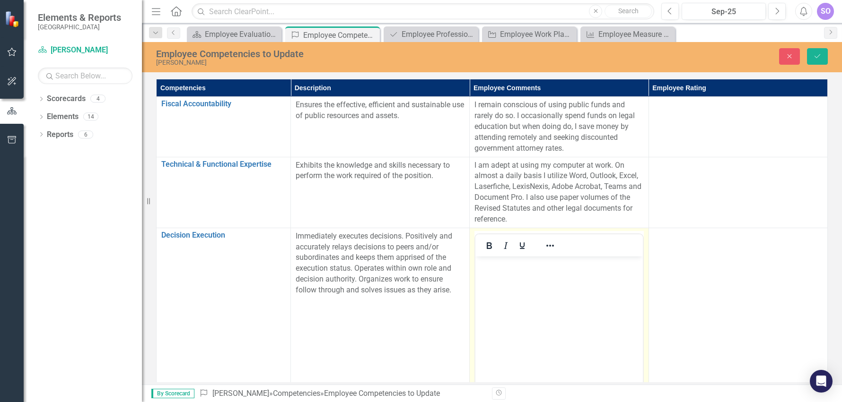
click at [537, 270] on body "Rich Text Area. Press ALT-0 for help." at bounding box center [558, 327] width 167 height 142
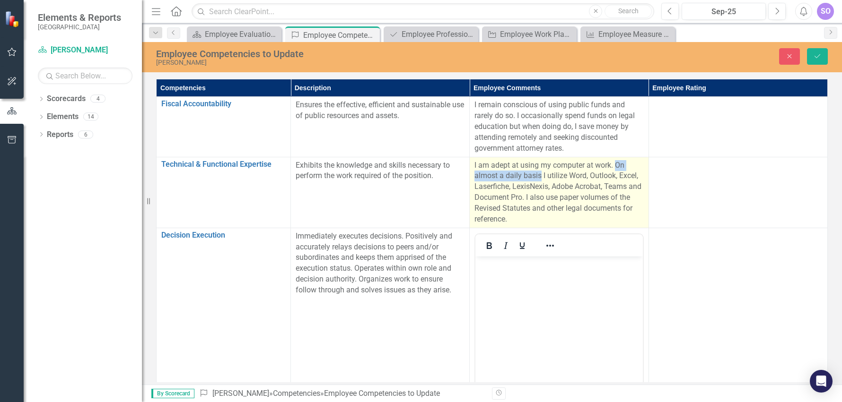
drag, startPoint x: 537, startPoint y: 177, endPoint x: 613, endPoint y: 166, distance: 76.5
click at [613, 166] on p "I am adept at using my computer at work. On almost a daily basis I utilize Word…" at bounding box center [558, 192] width 169 height 65
click at [611, 182] on p "I am adept at using my computer at work. On almost a daily basis I utilize Word…" at bounding box center [558, 192] width 169 height 65
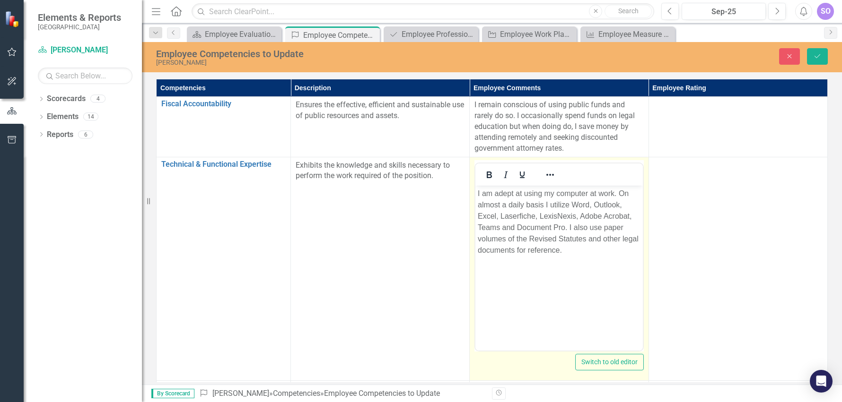
drag, startPoint x: 1086, startPoint y: 367, endPoint x: 629, endPoint y: 196, distance: 488.4
click at [629, 196] on p "I am adept at using my computer at work. On almost a daily basis I utilize Word…" at bounding box center [559, 222] width 162 height 68
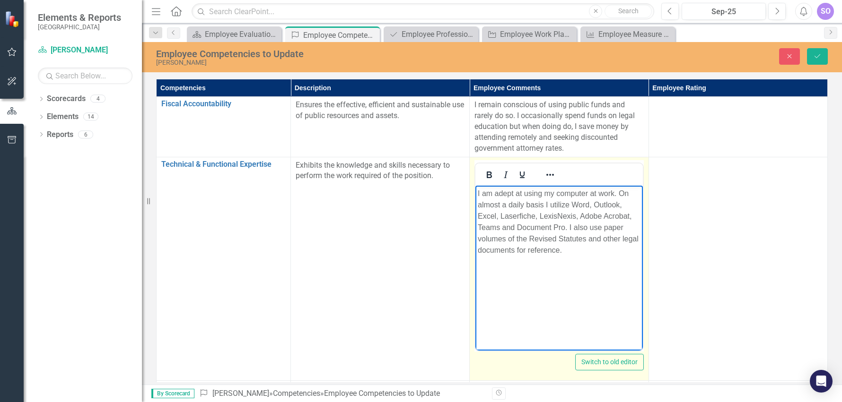
click at [548, 204] on p "I am adept at using my computer at work. On almost a daily basis I utilize Word…" at bounding box center [559, 222] width 162 height 68
click at [544, 204] on p "I am adept at using my computer at work. On almost a daily basis I regularly ut…" at bounding box center [559, 222] width 162 height 68
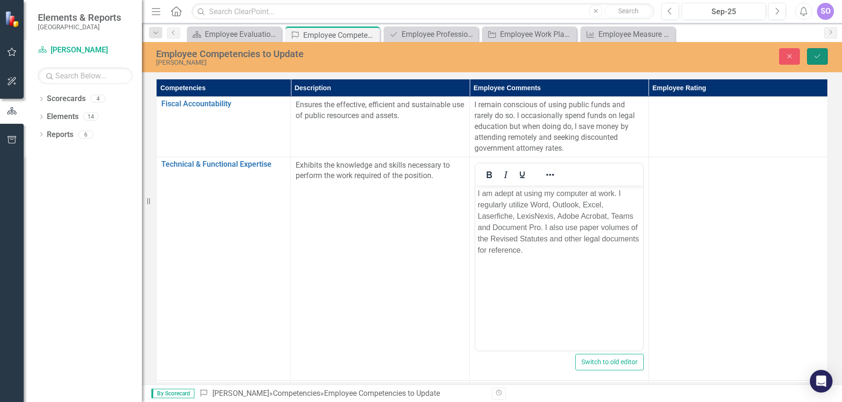
click at [815, 52] on button "Save" at bounding box center [817, 56] width 21 height 17
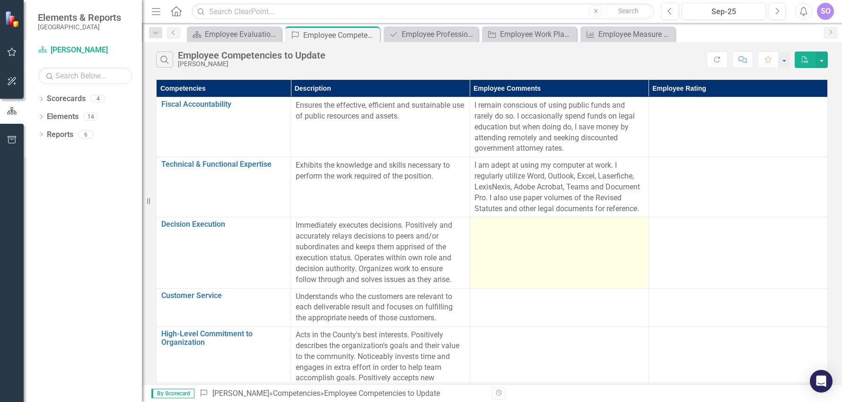
click at [493, 245] on td at bounding box center [559, 253] width 179 height 71
click at [493, 232] on div at bounding box center [558, 225] width 169 height 11
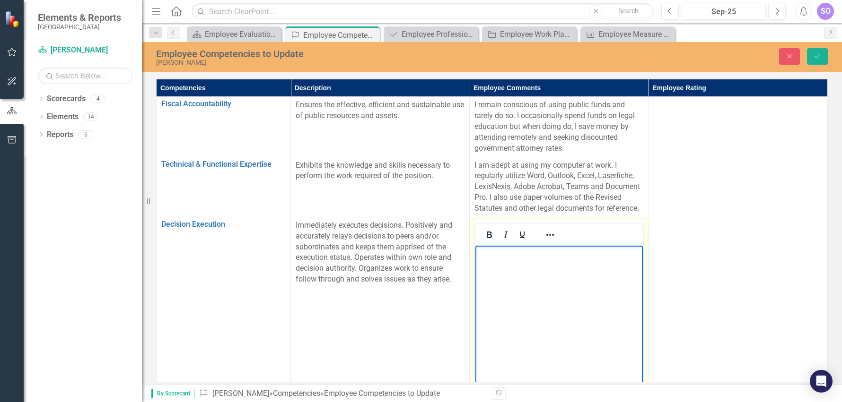
click at [519, 273] on body "Rich Text Area. Press ALT-0 for help." at bounding box center [558, 316] width 167 height 142
click at [552, 252] on p "My work requires fast decision making." at bounding box center [559, 253] width 162 height 11
click at [538, 270] on p "My work requires fast and accurate decision making." at bounding box center [559, 259] width 162 height 23
click at [534, 264] on p "My work requires fast and accurate decision making. I review contracts" at bounding box center [559, 259] width 162 height 23
click at [577, 265] on p "My work requires fast and accurate decision making. I review contracts" at bounding box center [559, 259] width 162 height 23
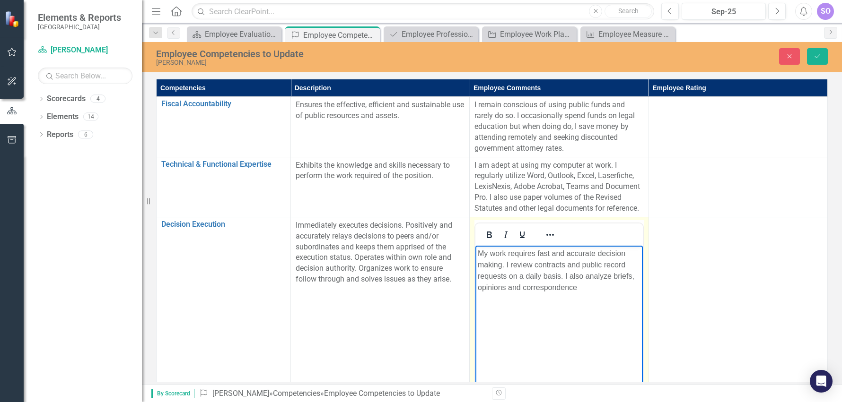
click at [589, 288] on p "My work requires fast and accurate decision making. I review contracts and publ…" at bounding box center [559, 270] width 162 height 45
click at [604, 275] on p "My work requires fast and accurate decision making. I review contracts and publ…" at bounding box center [559, 270] width 162 height 45
click at [612, 289] on p "My work requires fast and accurate decision making. I review contracts and publ…" at bounding box center [559, 270] width 162 height 45
click at [626, 303] on body "My work requires fast and accurate decision making. I review contracts and publ…" at bounding box center [558, 316] width 167 height 142
drag, startPoint x: 587, startPoint y: 290, endPoint x: 523, endPoint y: 290, distance: 64.3
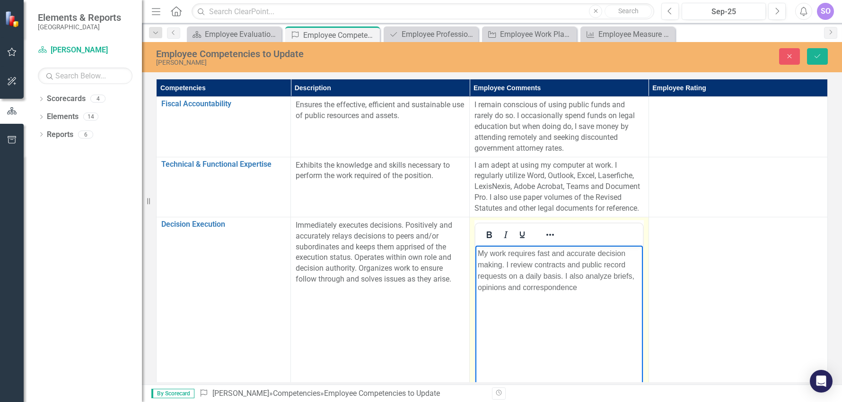
click at [523, 290] on p "My work requires fast and accurate decision making. I review contracts and publ…" at bounding box center [559, 270] width 162 height 45
click at [606, 287] on p "My work requires fast and accurate decision making. I review contracts and publ…" at bounding box center [559, 270] width 162 height 45
click at [601, 288] on p "My work requires fast and accurate decision making. I review contracts and publ…" at bounding box center [559, 270] width 162 height 45
click at [602, 290] on p "My work requires fast and accurate decision making. I review contracts and publ…" at bounding box center [559, 270] width 162 height 45
drag, startPoint x: 597, startPoint y: 314, endPoint x: 516, endPoint y: 311, distance: 80.4
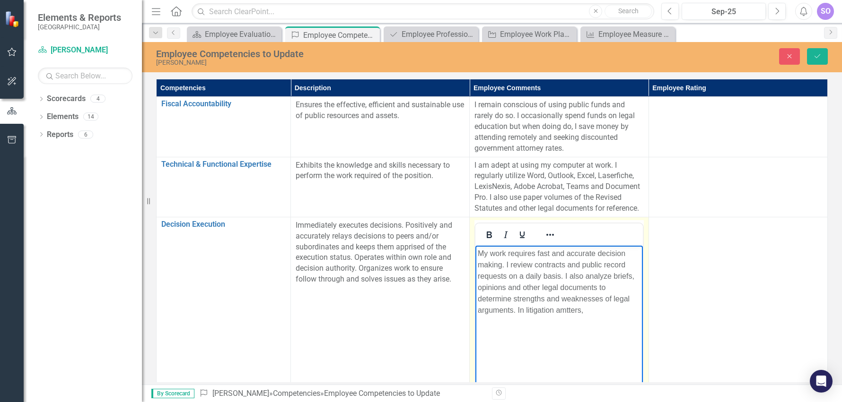
click at [516, 311] on p "My work requires fast and accurate decision making. I review contracts and publ…" at bounding box center [559, 282] width 162 height 68
click at [553, 330] on p "My work requires fast and accurate decision making. I review contracts and publ…" at bounding box center [559, 293] width 162 height 91
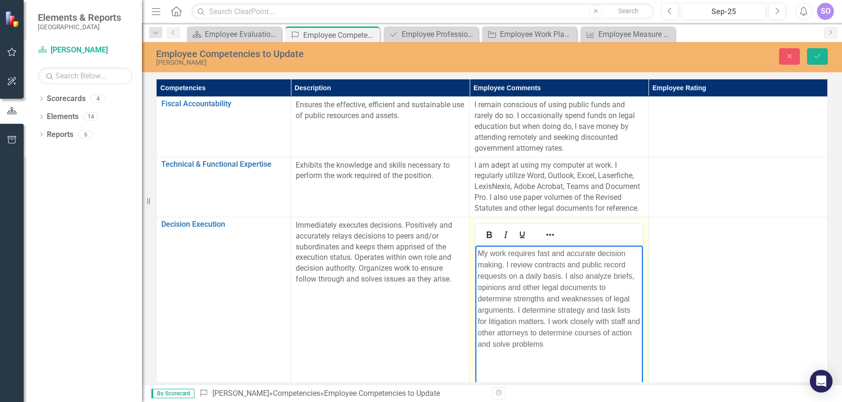
click at [600, 348] on p "My work requires fast and accurate decision making. I review contracts and publ…" at bounding box center [559, 299] width 162 height 102
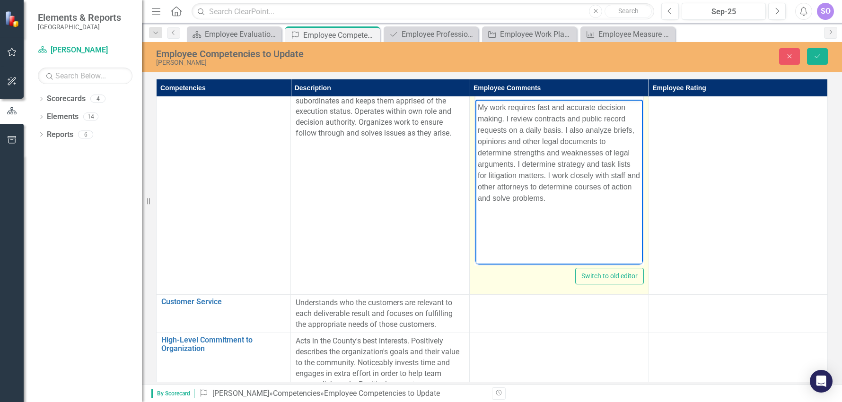
scroll to position [189, 0]
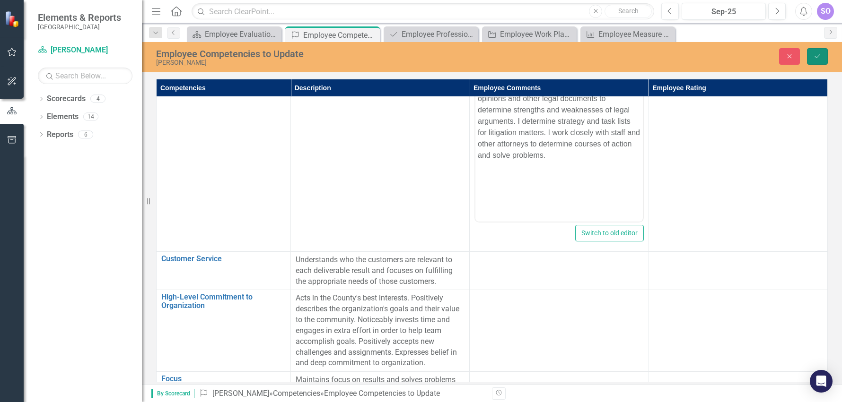
click at [817, 56] on icon "Save" at bounding box center [817, 56] width 9 height 7
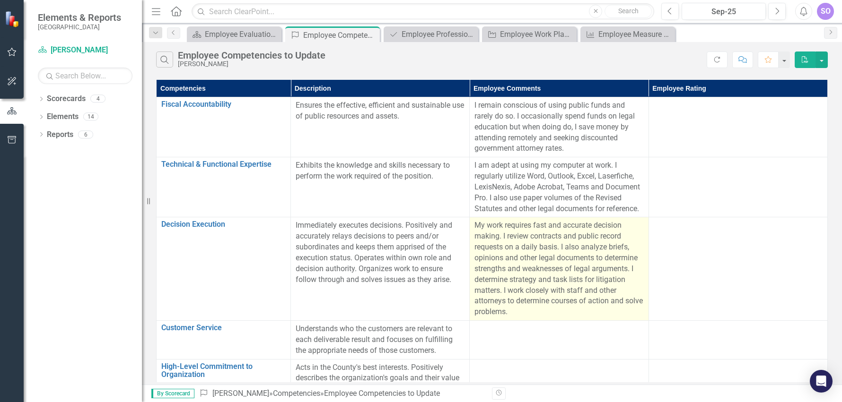
scroll to position [142, 0]
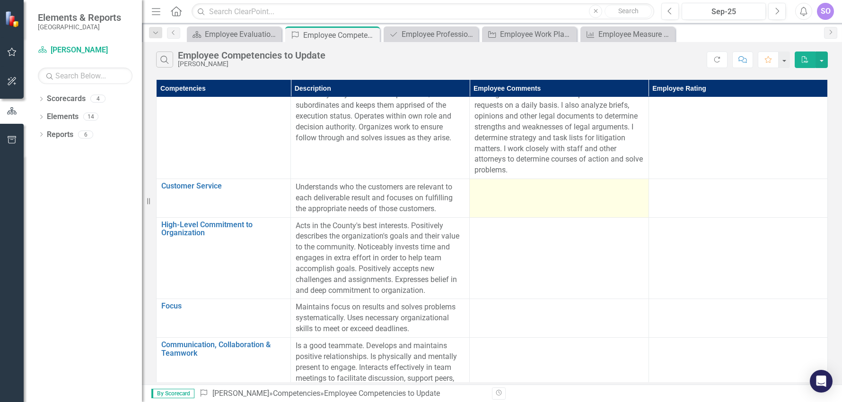
click at [543, 213] on td at bounding box center [559, 198] width 179 height 39
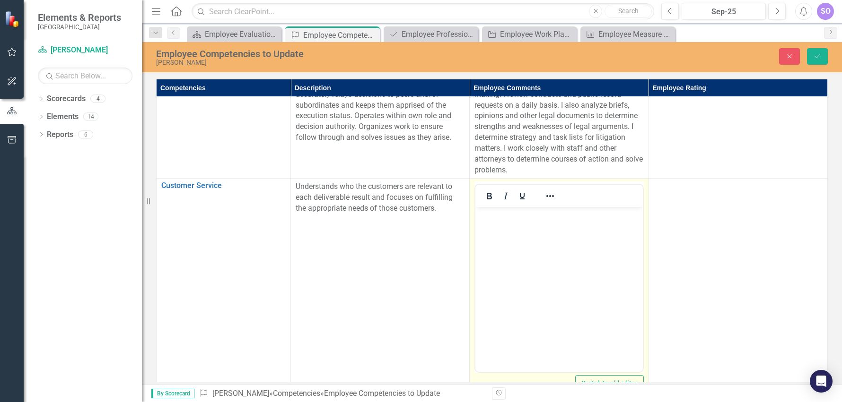
scroll to position [0, 0]
click at [531, 229] on body "Rich Text Area. Press ALT-0 for help." at bounding box center [558, 278] width 167 height 142
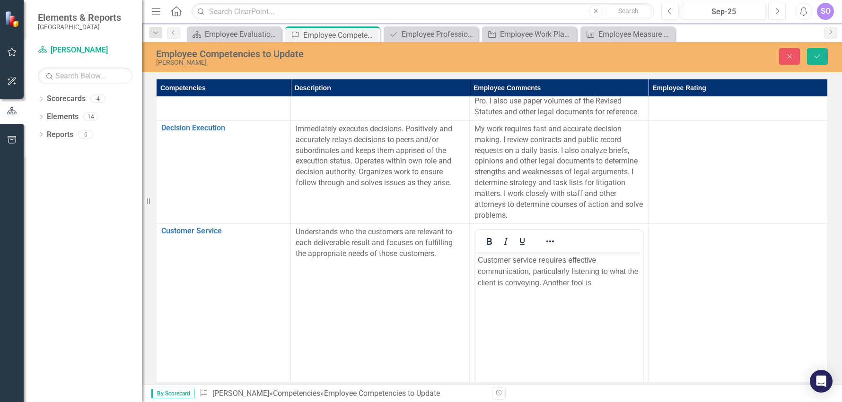
scroll to position [95, 0]
click at [600, 286] on p "Customer service requires effective communication, particularly listening to wh…" at bounding box center [559, 274] width 162 height 34
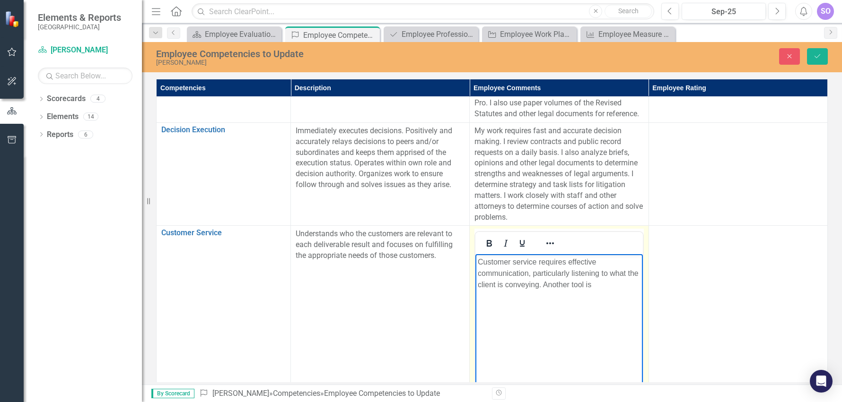
drag, startPoint x: 600, startPoint y: 286, endPoint x: 542, endPoint y: 293, distance: 58.5
click at [542, 293] on body "Customer service requires effective communication, particularly listening to wh…" at bounding box center [558, 325] width 167 height 142
click at [547, 309] on p "Customer service requires effective communication, particularly listening to wh…" at bounding box center [559, 285] width 162 height 57
click at [564, 318] on p "Customer service requires effective communication, particularly listening to wh…" at bounding box center [559, 291] width 162 height 68
click at [478, 319] on p "Customer service requires effective communication, particularly listening to wh…" at bounding box center [559, 291] width 162 height 68
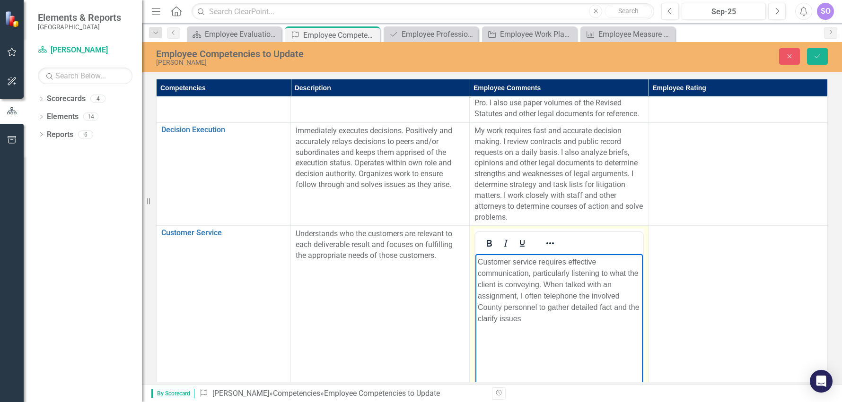
click at [545, 325] on body "Customer service requires effective communication, particularly listening to wh…" at bounding box center [558, 325] width 167 height 142
click at [482, 320] on p "Customer service requires effective communication, particularly listening to wh…" at bounding box center [559, 291] width 162 height 68
click at [549, 321] on p "Customer service requires effective communication, particularly listening to wh…" at bounding box center [559, 291] width 162 height 68
click at [572, 282] on p "Customer service requires effective communication, particularly listening to wh…" at bounding box center [559, 291] width 162 height 68
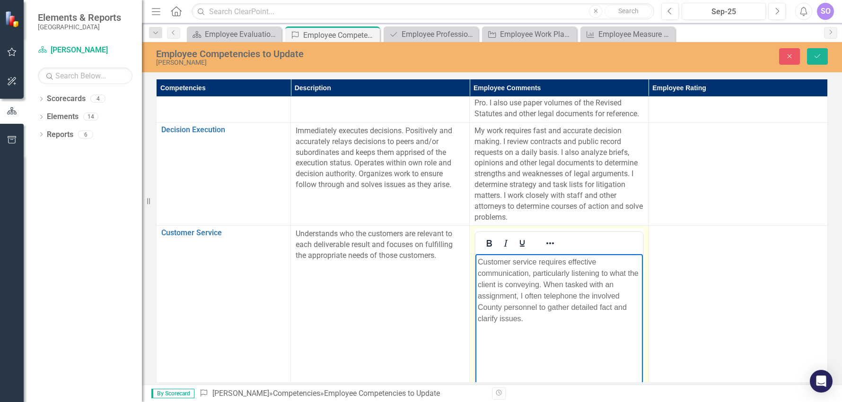
click at [597, 327] on body "Customer service requires effective communication, particularly listening to wh…" at bounding box center [558, 325] width 167 height 142
click at [611, 308] on p "Customer service requires effective communication, particularly listening to wh…" at bounding box center [559, 291] width 162 height 68
click at [606, 326] on body "Customer service requires effective communication, particularly listening to wh…" at bounding box center [558, 325] width 167 height 142
click at [493, 332] on p "Customer service requires effective communication, particularly listening to wh…" at bounding box center [559, 296] width 162 height 79
click at [608, 341] on body "Customer service requires effective communication, particularly listening to wh…" at bounding box center [558, 325] width 167 height 142
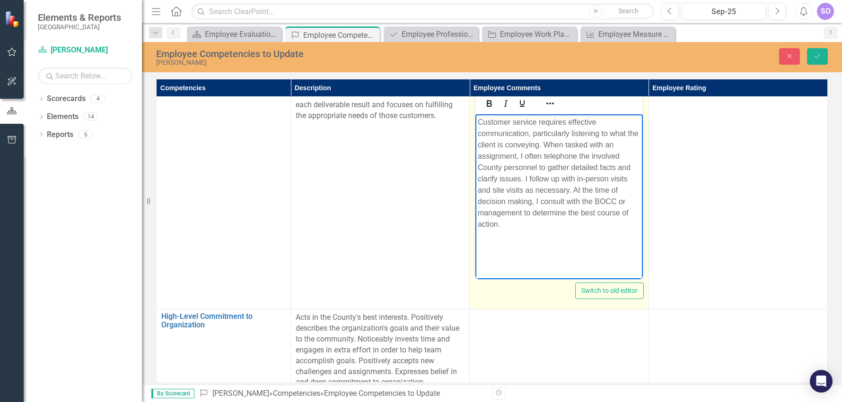
scroll to position [236, 0]
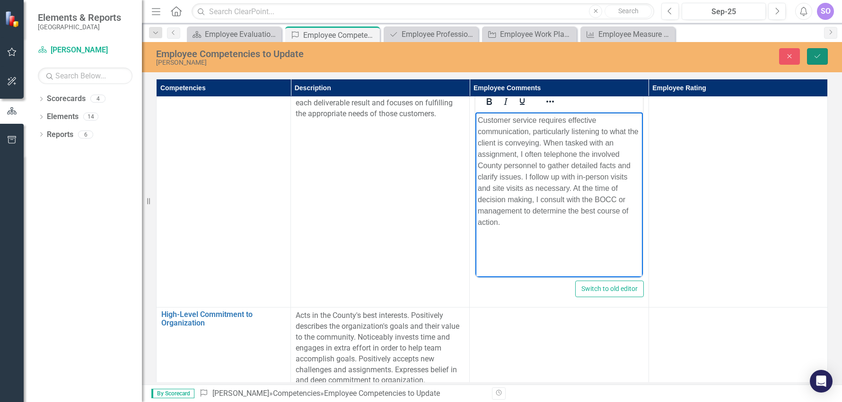
click at [819, 52] on button "Save" at bounding box center [817, 56] width 21 height 17
